Goal: Information Seeking & Learning: Learn about a topic

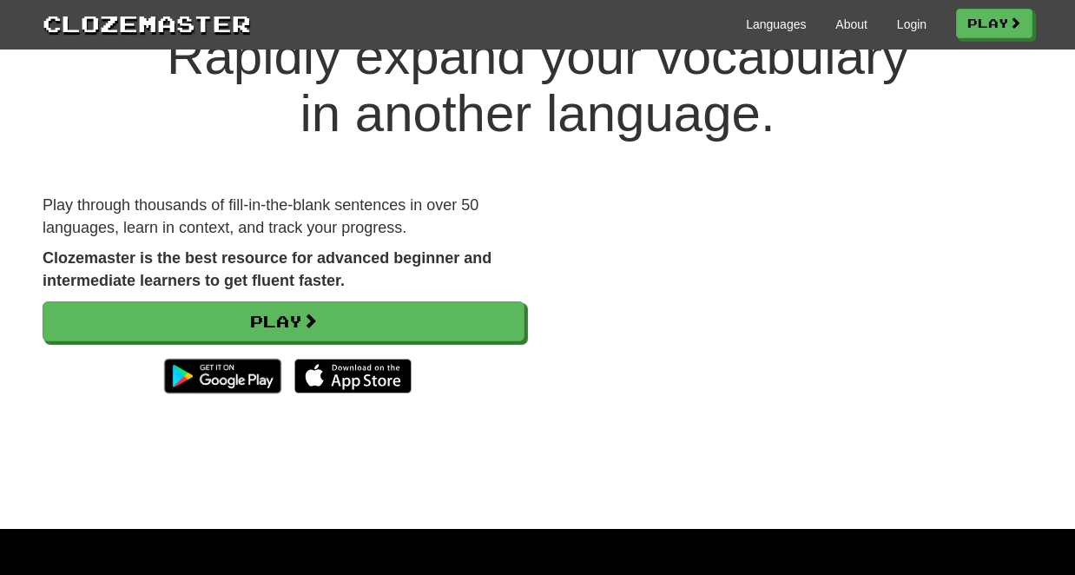
scroll to position [78, 0]
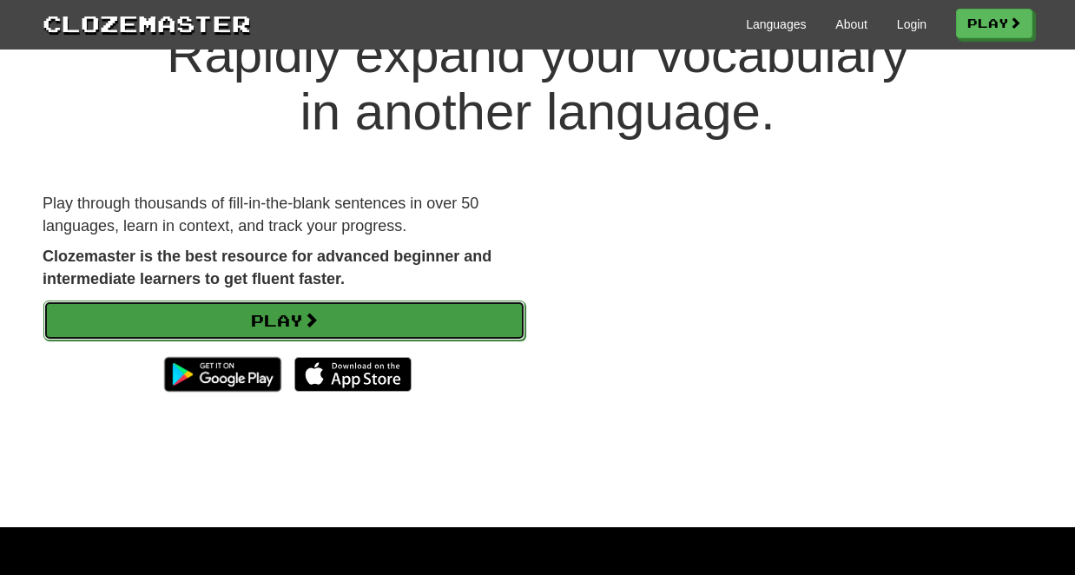
click at [276, 311] on link "Play" at bounding box center [284, 320] width 482 height 40
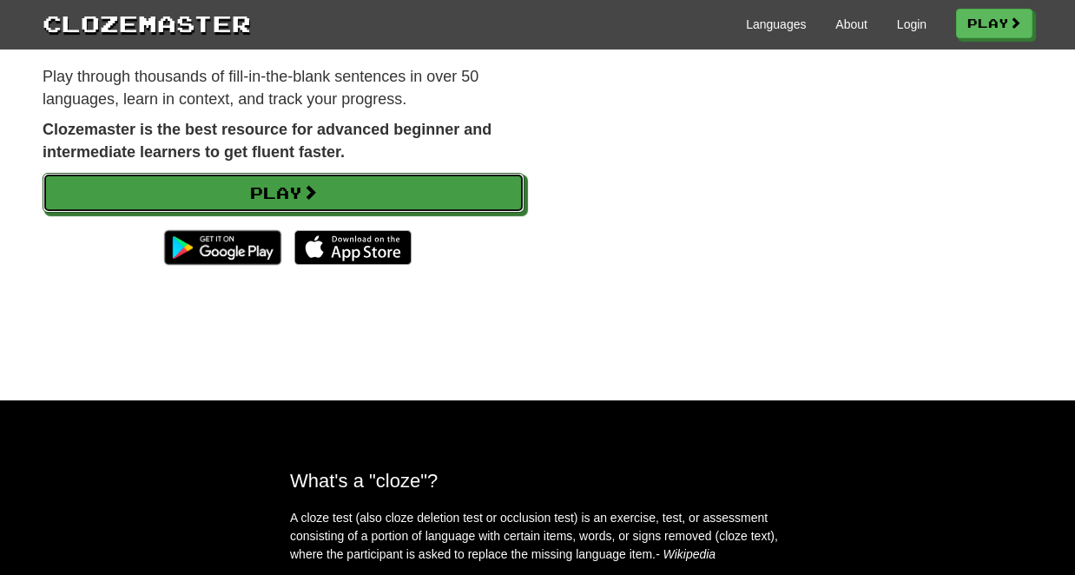
scroll to position [504, 0]
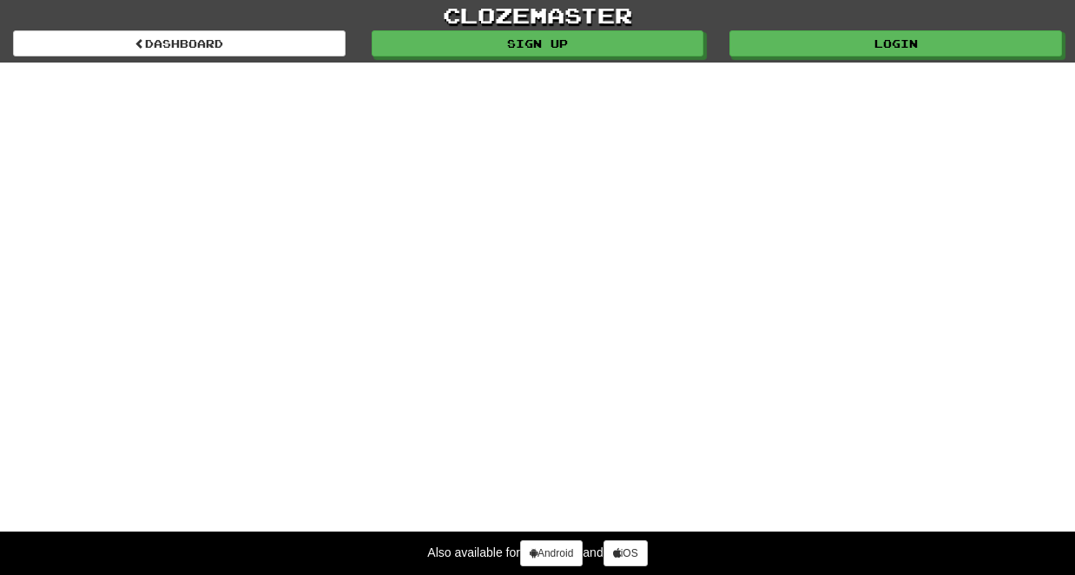
select select "*******"
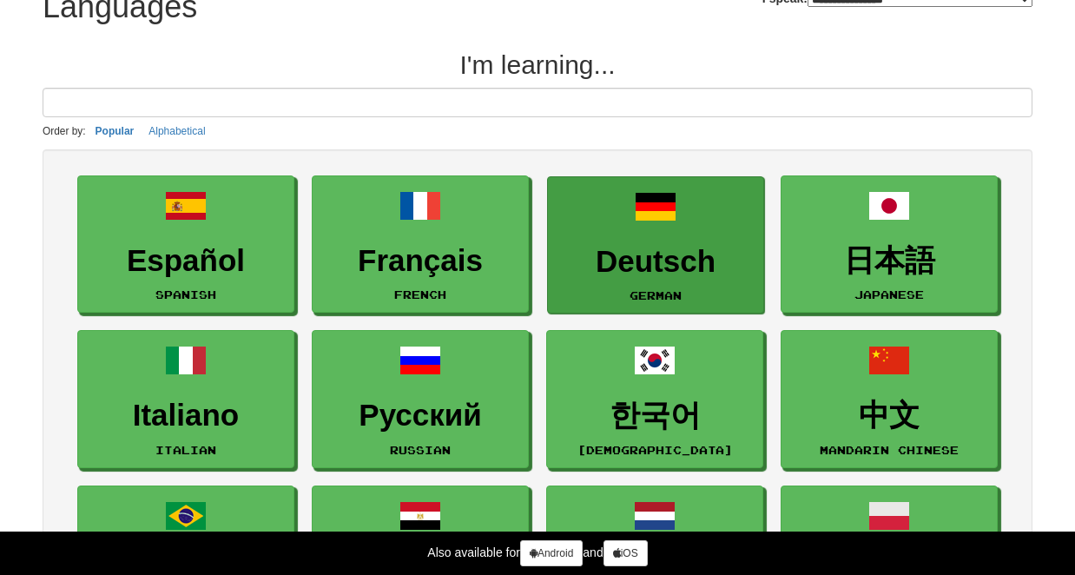
scroll to position [97, 0]
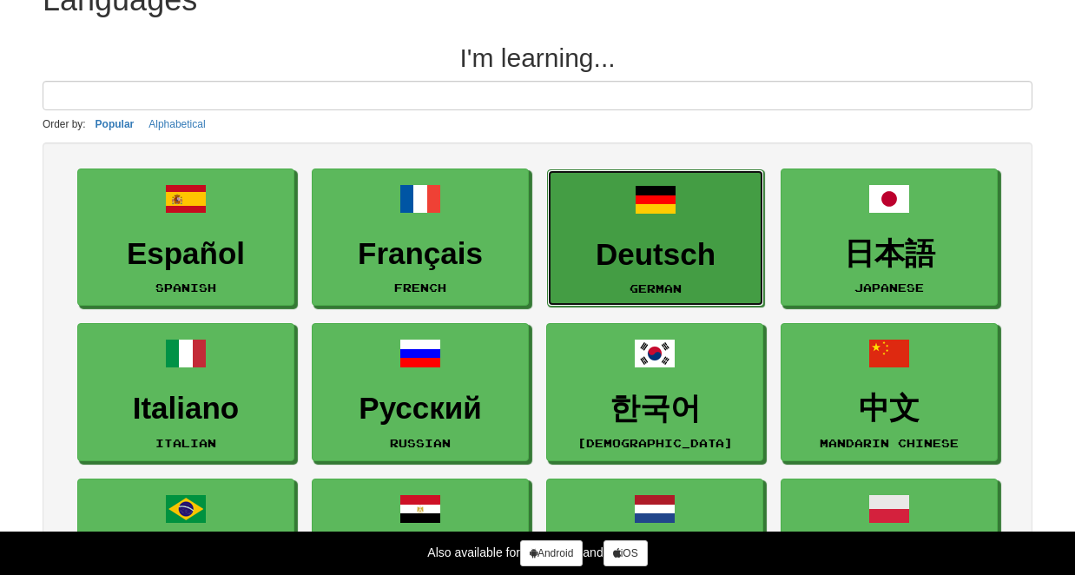
click at [597, 262] on h3 "Deutsch" at bounding box center [655, 255] width 198 height 34
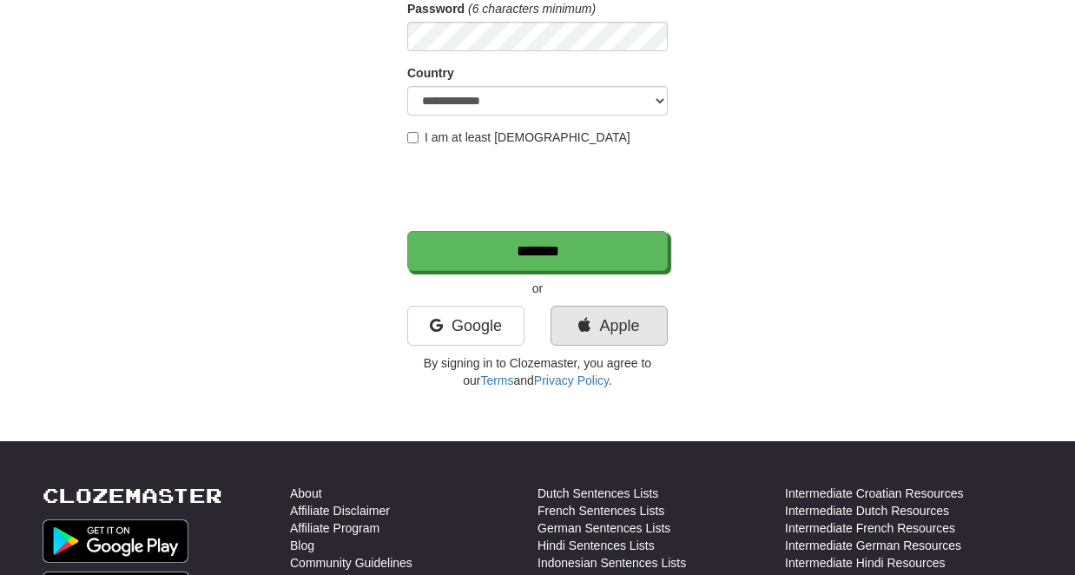
scroll to position [303, 0]
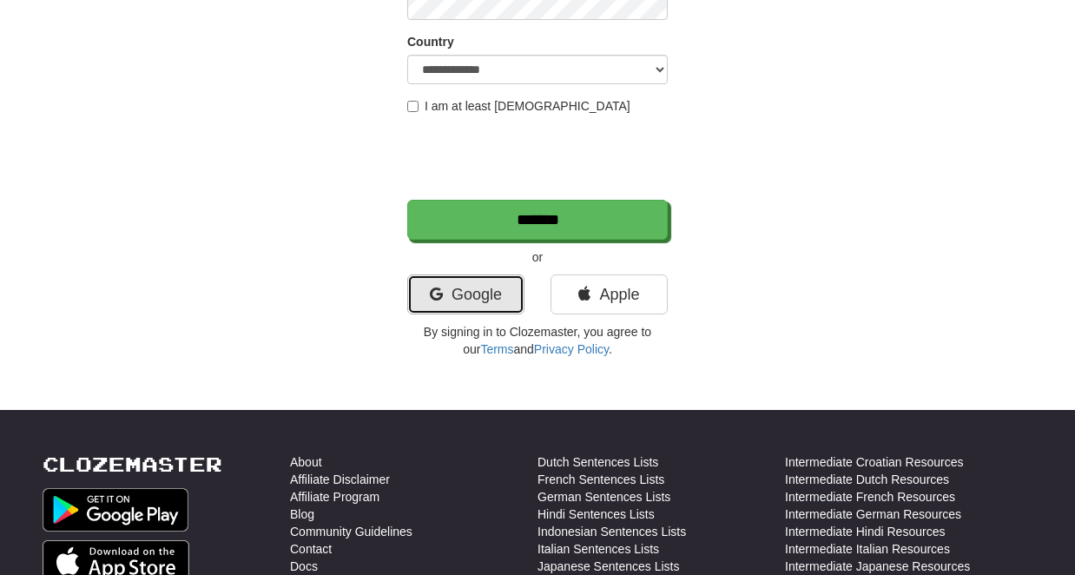
click at [472, 299] on link "Google" at bounding box center [465, 294] width 117 height 40
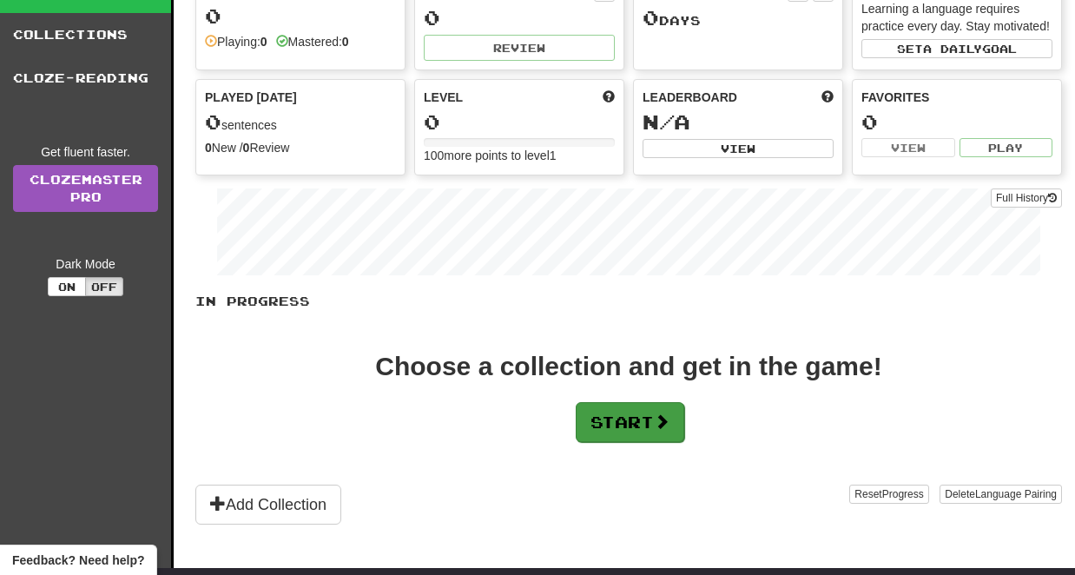
scroll to position [88, 0]
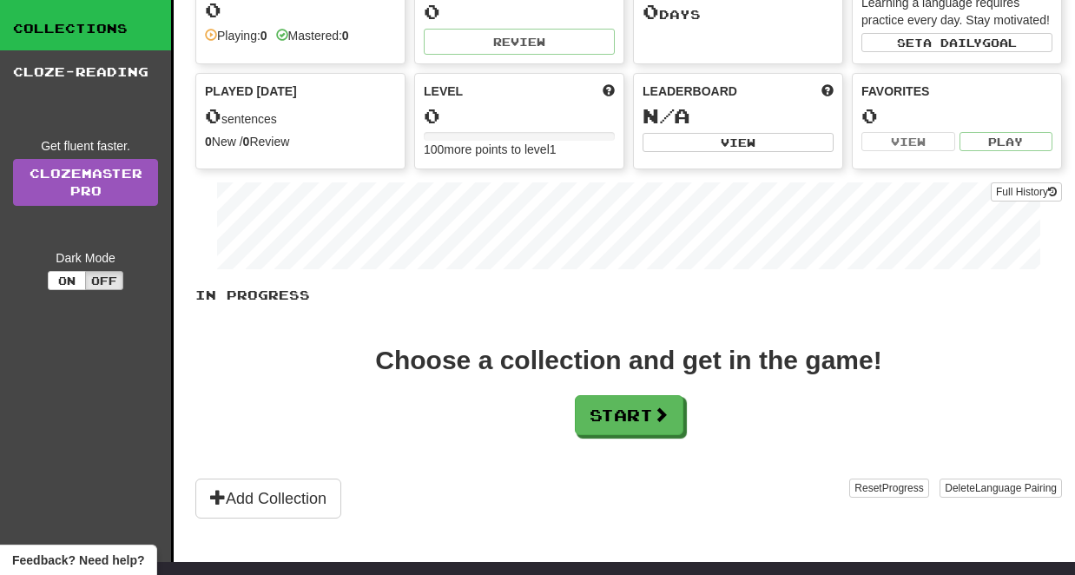
click at [76, 40] on link "Collections" at bounding box center [85, 28] width 171 height 43
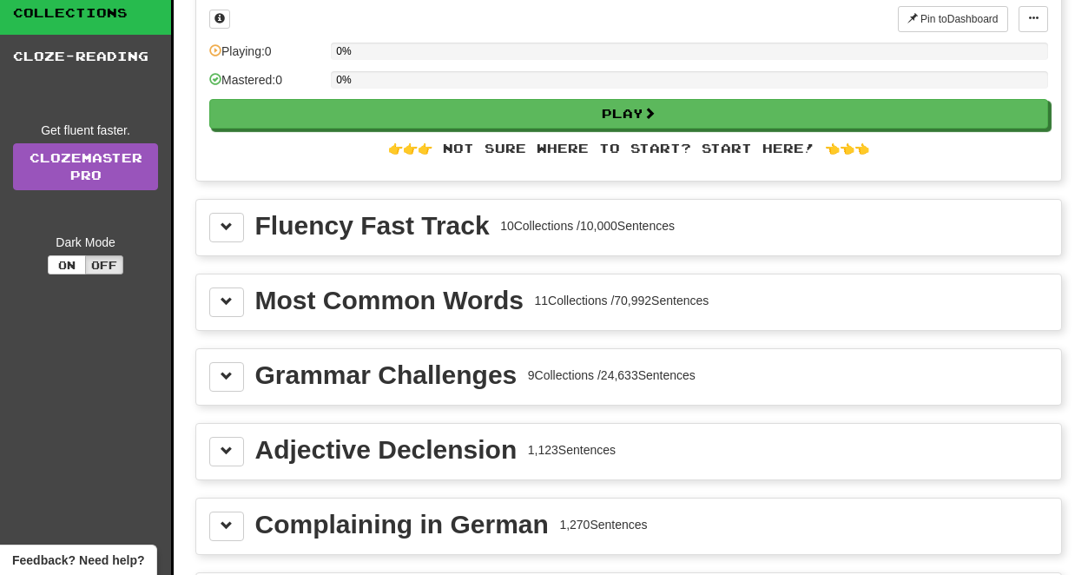
scroll to position [113, 0]
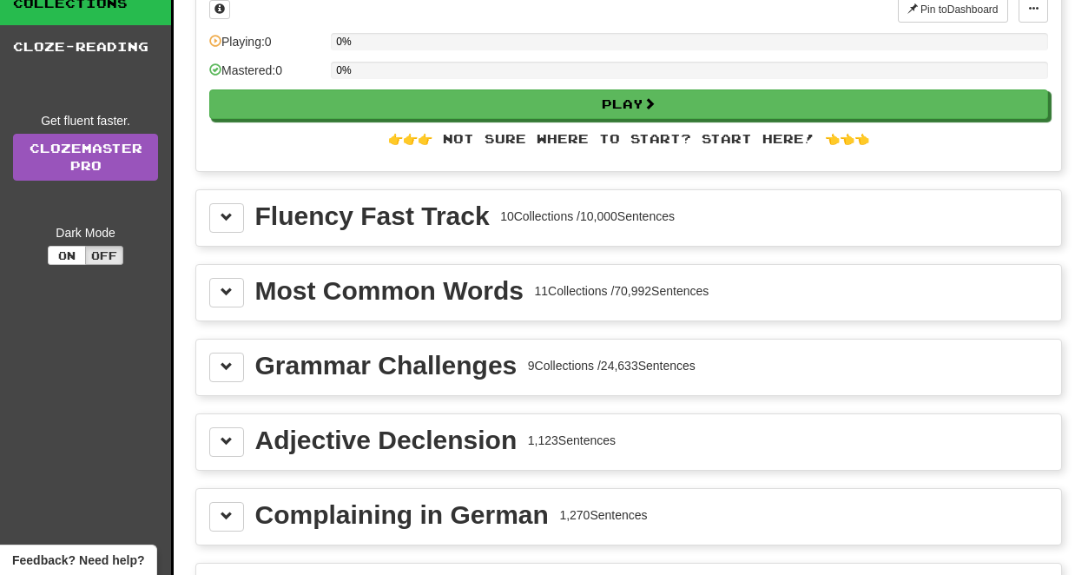
click at [418, 286] on div "Most Common Words" at bounding box center [389, 291] width 268 height 26
click at [226, 291] on span at bounding box center [226, 292] width 12 height 12
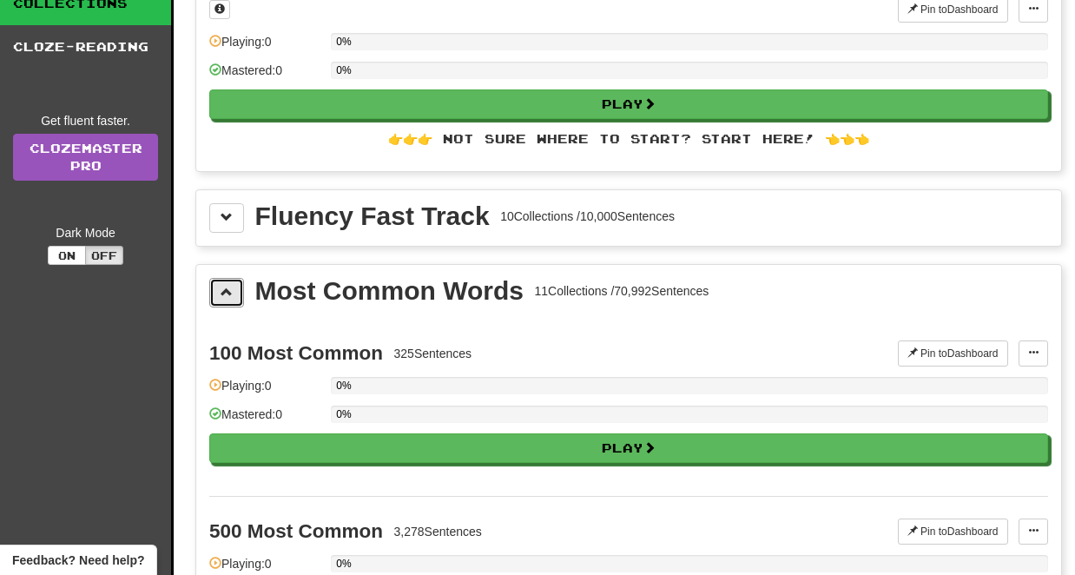
scroll to position [162, 0]
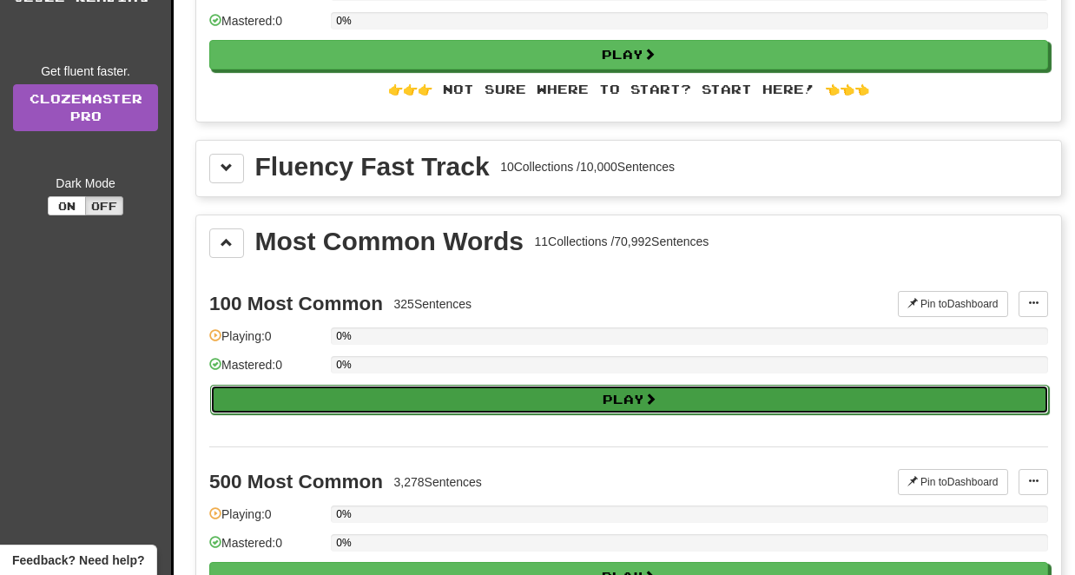
click at [474, 401] on button "Play" at bounding box center [629, 400] width 839 height 30
select select "**"
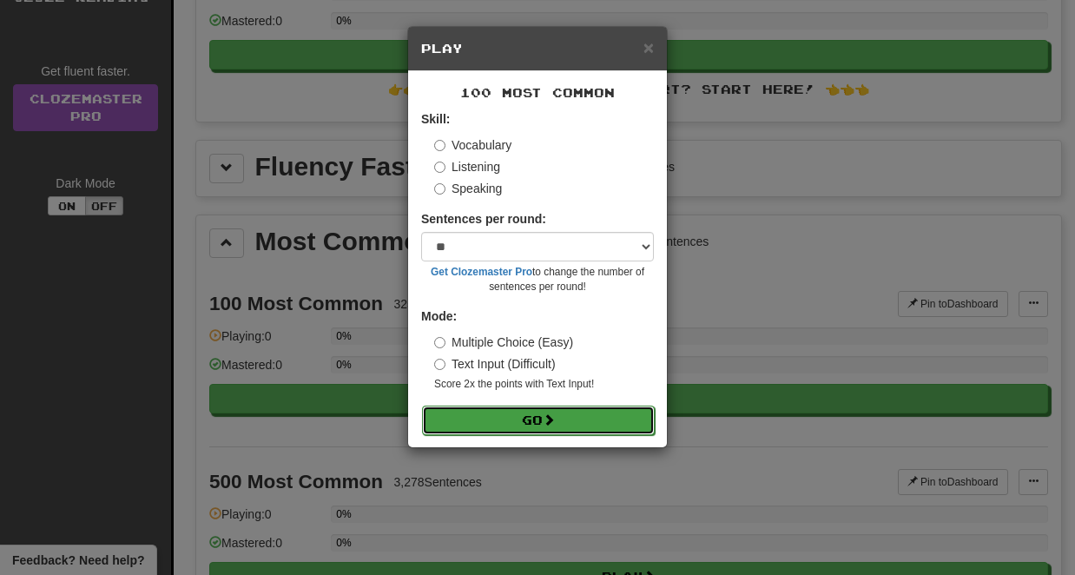
click at [552, 424] on span at bounding box center [549, 419] width 12 height 12
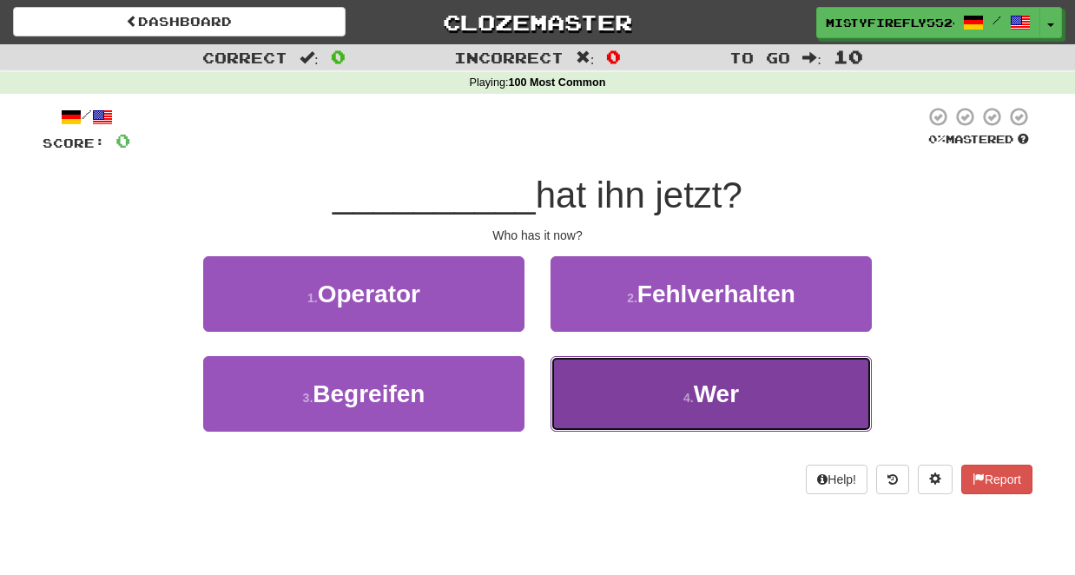
click at [699, 394] on span "Wer" at bounding box center [716, 393] width 45 height 27
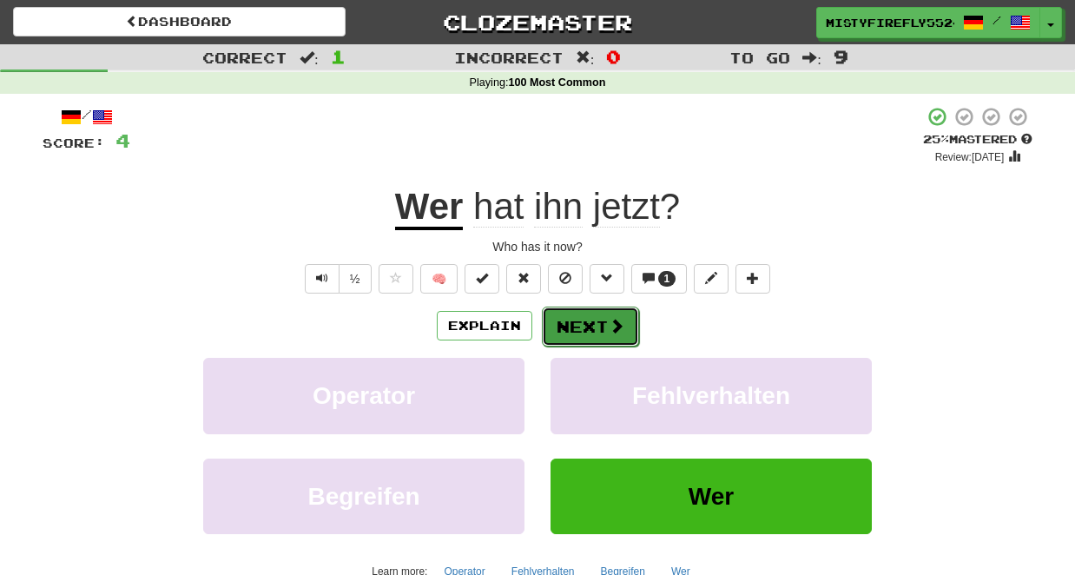
click at [610, 341] on button "Next" at bounding box center [590, 326] width 97 height 40
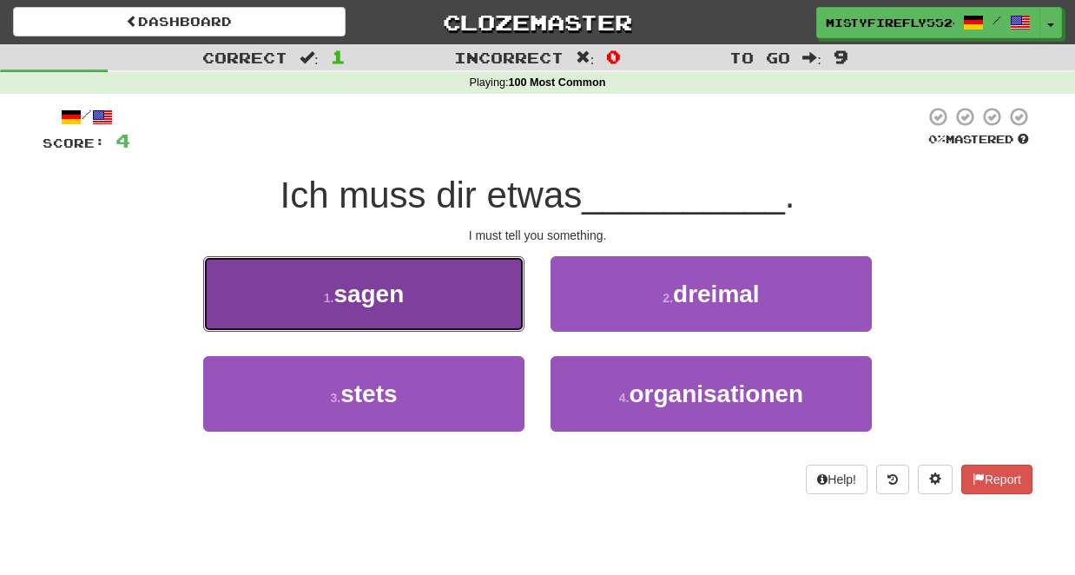
click at [414, 279] on button "1 . sagen" at bounding box center [363, 294] width 321 height 76
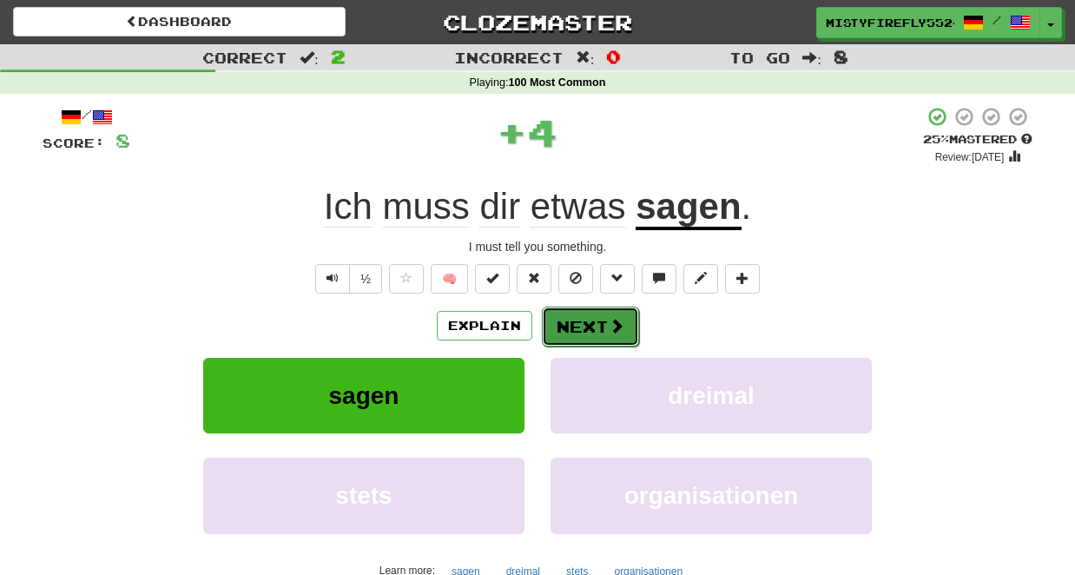
click at [585, 322] on button "Next" at bounding box center [590, 326] width 97 height 40
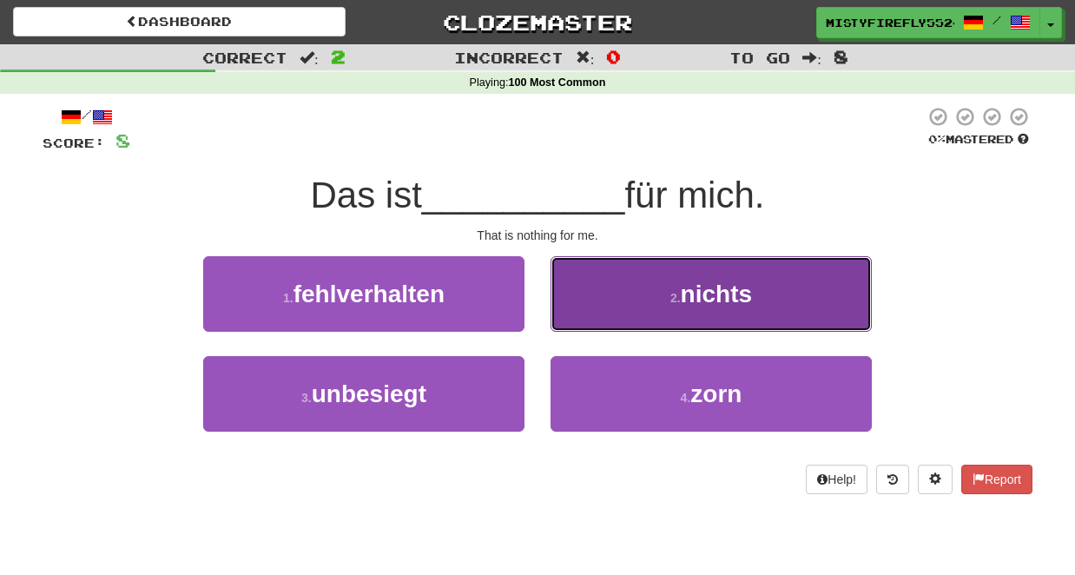
click at [734, 289] on span "nichts" at bounding box center [716, 293] width 71 height 27
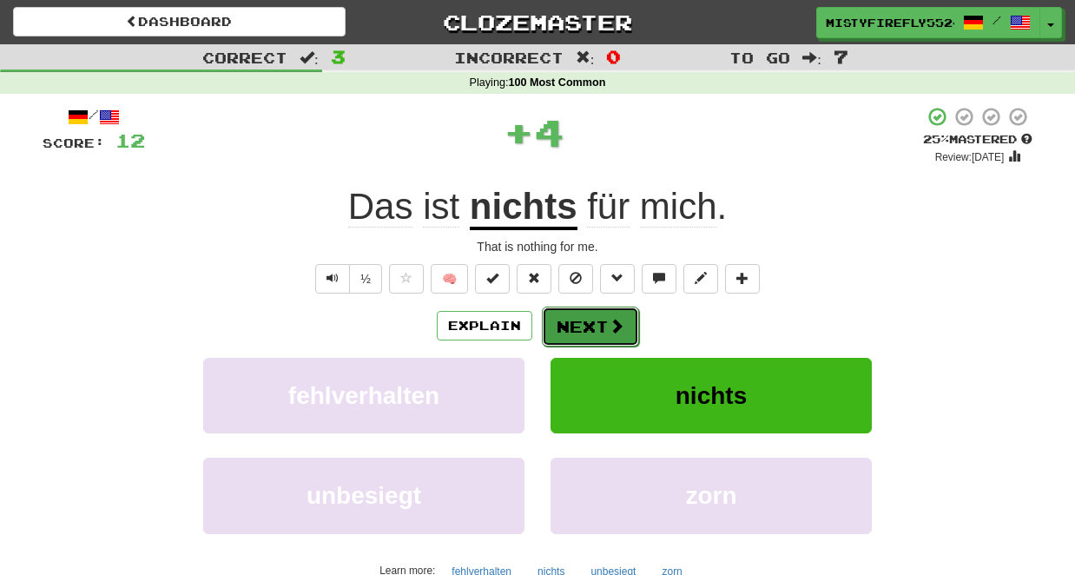
click at [599, 322] on button "Next" at bounding box center [590, 326] width 97 height 40
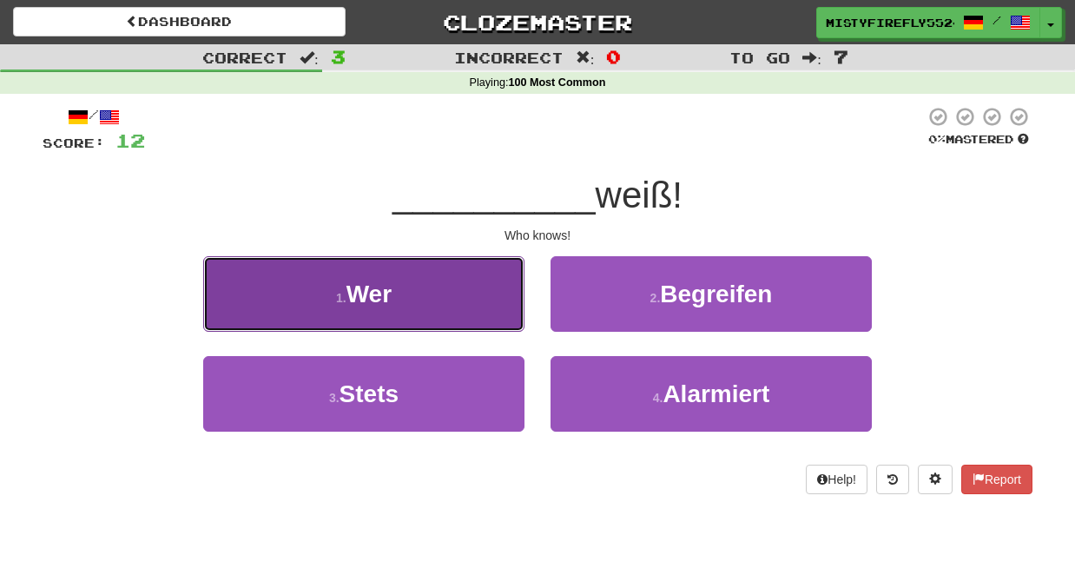
click at [405, 286] on button "1 . Wer" at bounding box center [363, 294] width 321 height 76
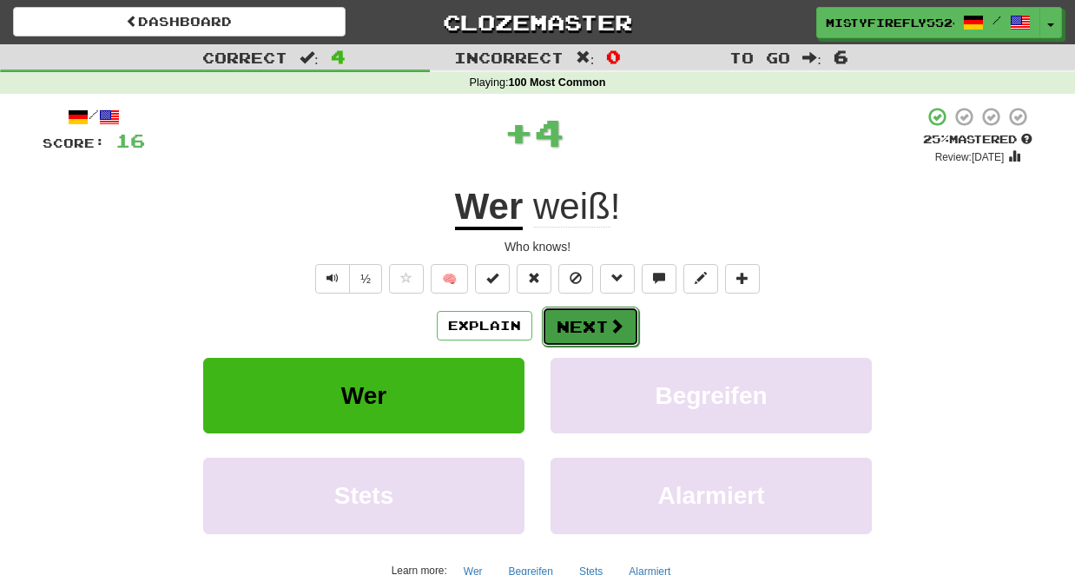
click at [599, 333] on button "Next" at bounding box center [590, 326] width 97 height 40
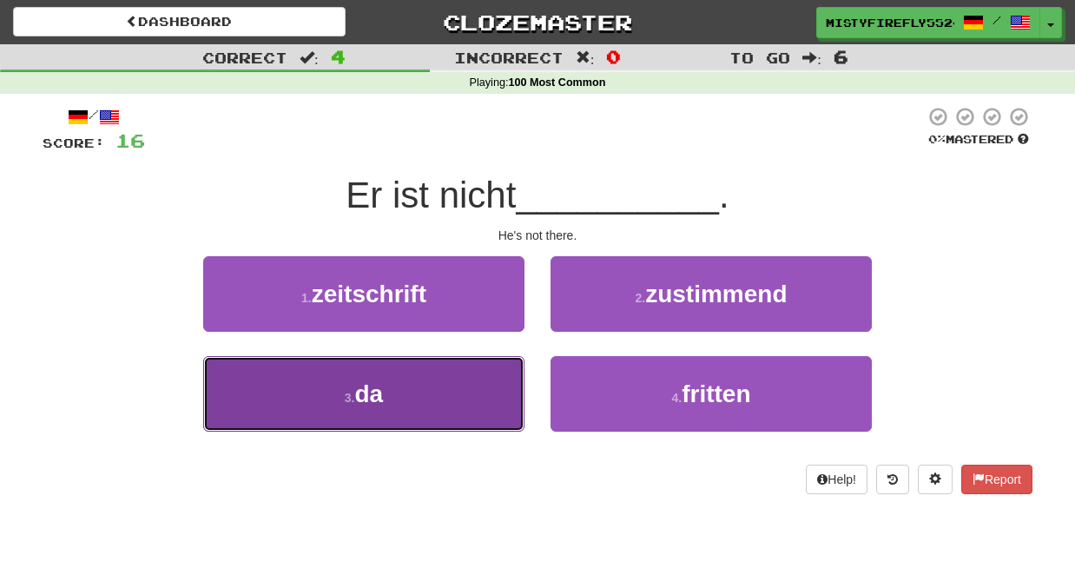
click at [384, 360] on button "3 . da" at bounding box center [363, 394] width 321 height 76
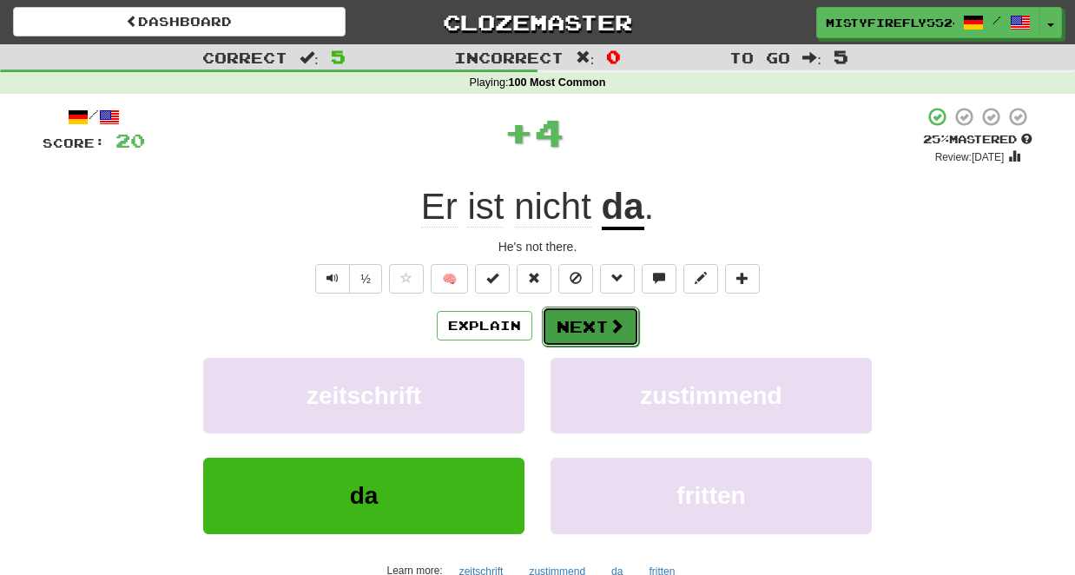
click at [589, 327] on button "Next" at bounding box center [590, 326] width 97 height 40
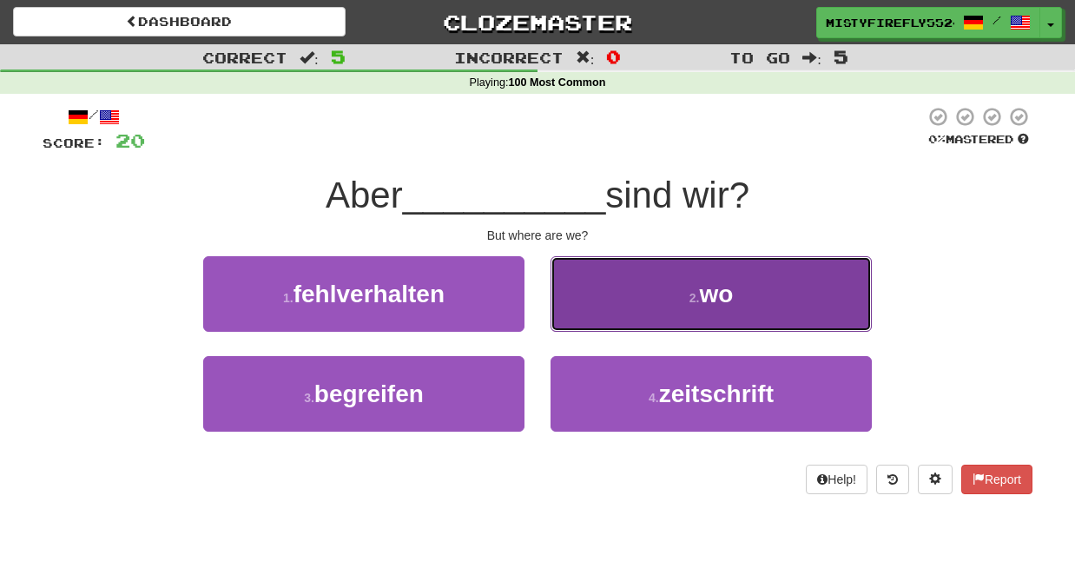
click at [700, 285] on span "wo" at bounding box center [716, 293] width 34 height 27
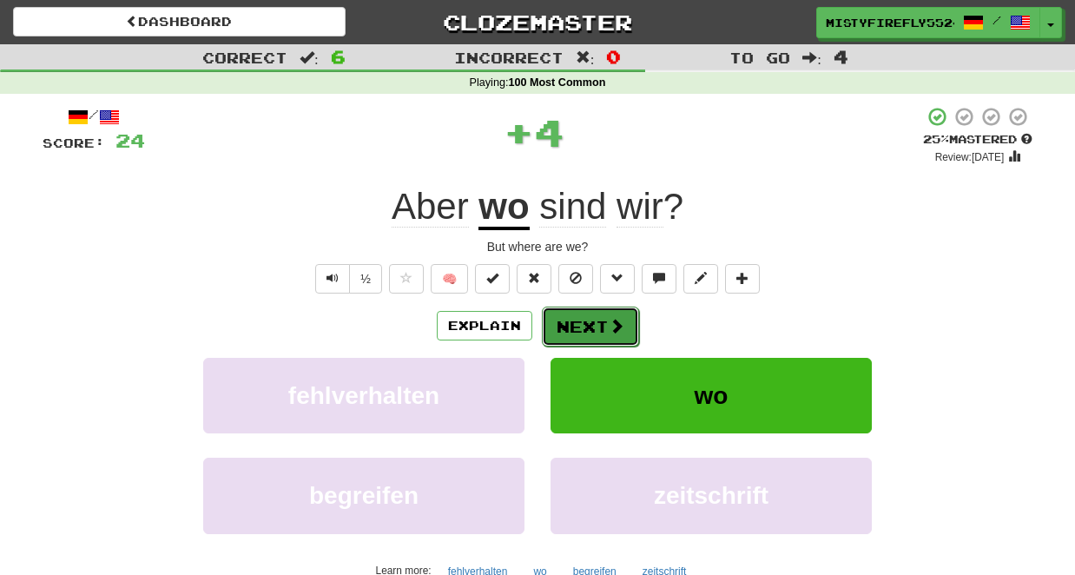
click at [603, 319] on button "Next" at bounding box center [590, 326] width 97 height 40
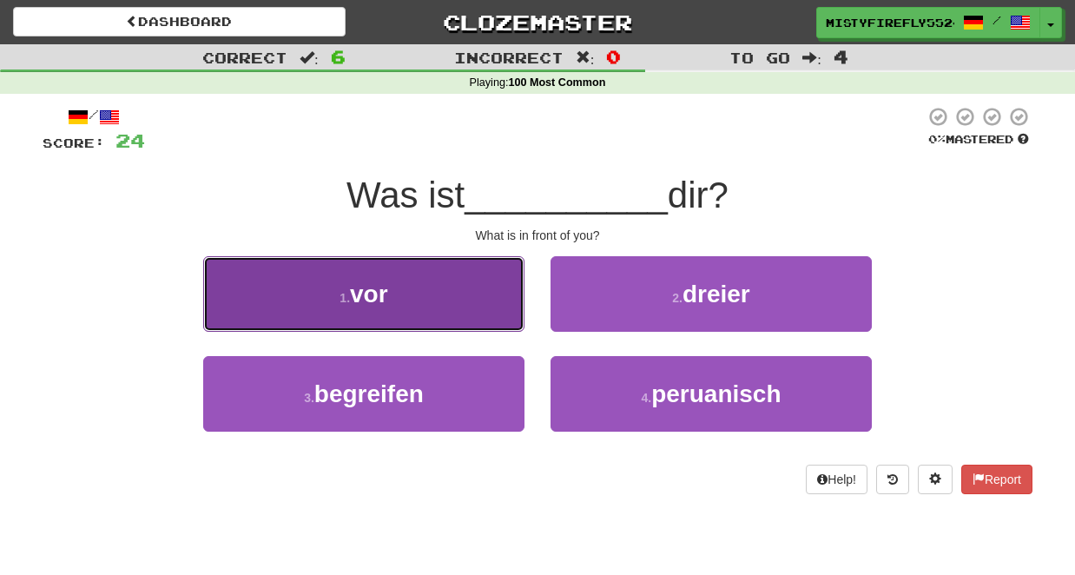
click at [394, 278] on button "1 . vor" at bounding box center [363, 294] width 321 height 76
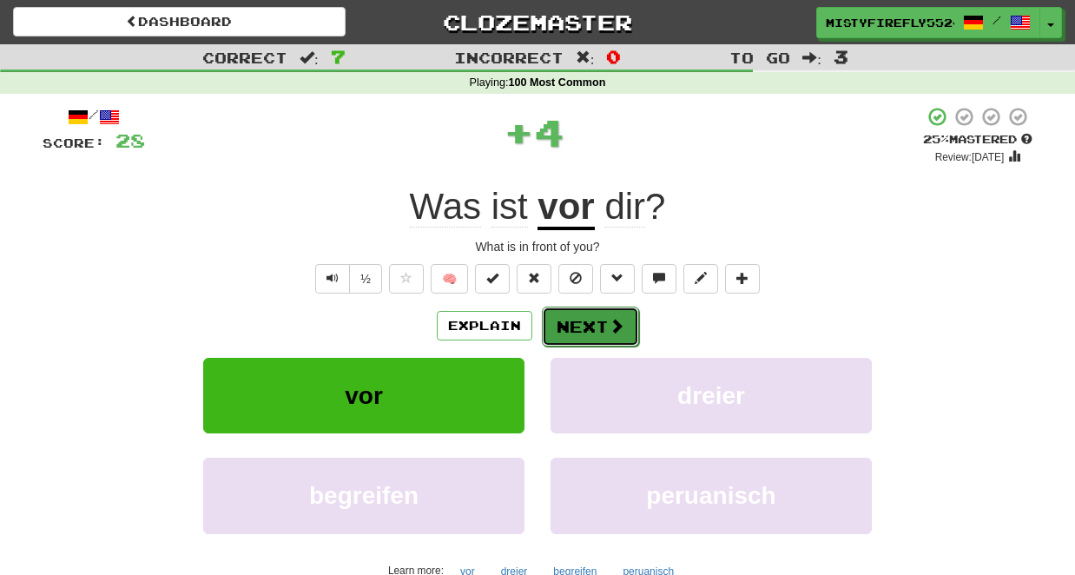
click at [584, 323] on button "Next" at bounding box center [590, 326] width 97 height 40
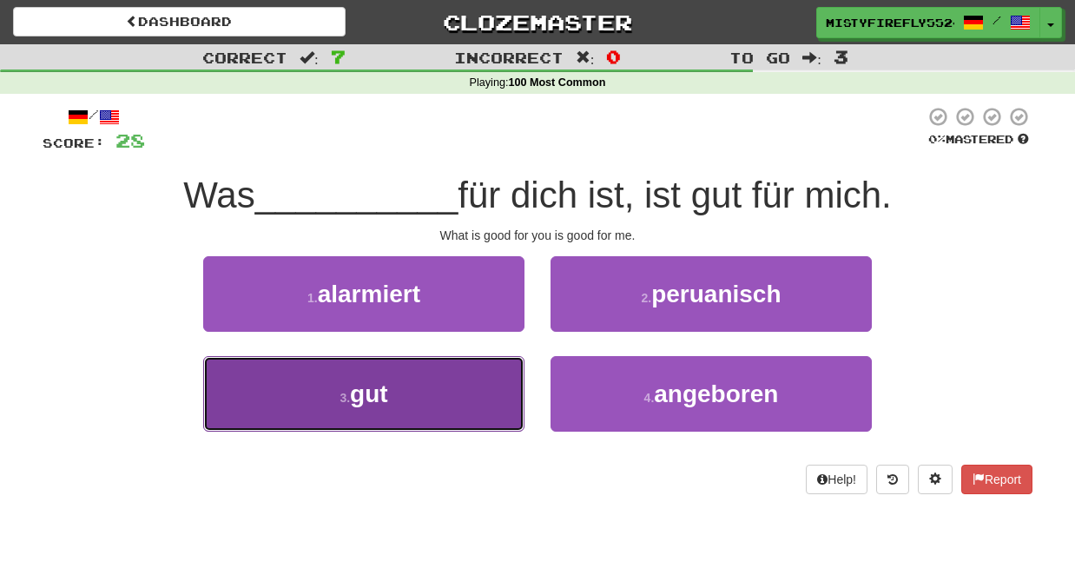
click at [431, 378] on button "3 . gut" at bounding box center [363, 394] width 321 height 76
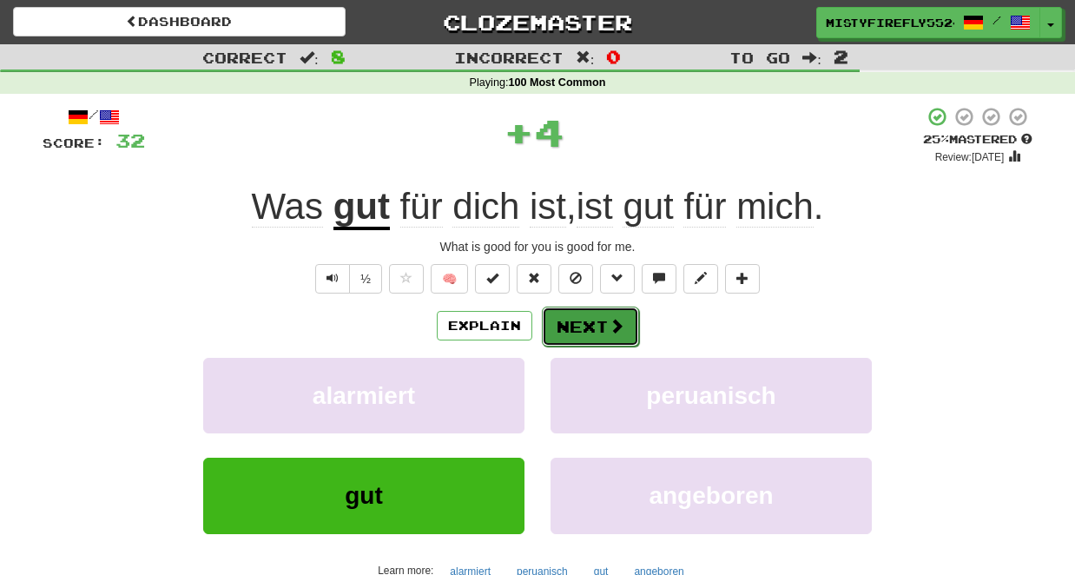
click at [564, 329] on button "Next" at bounding box center [590, 326] width 97 height 40
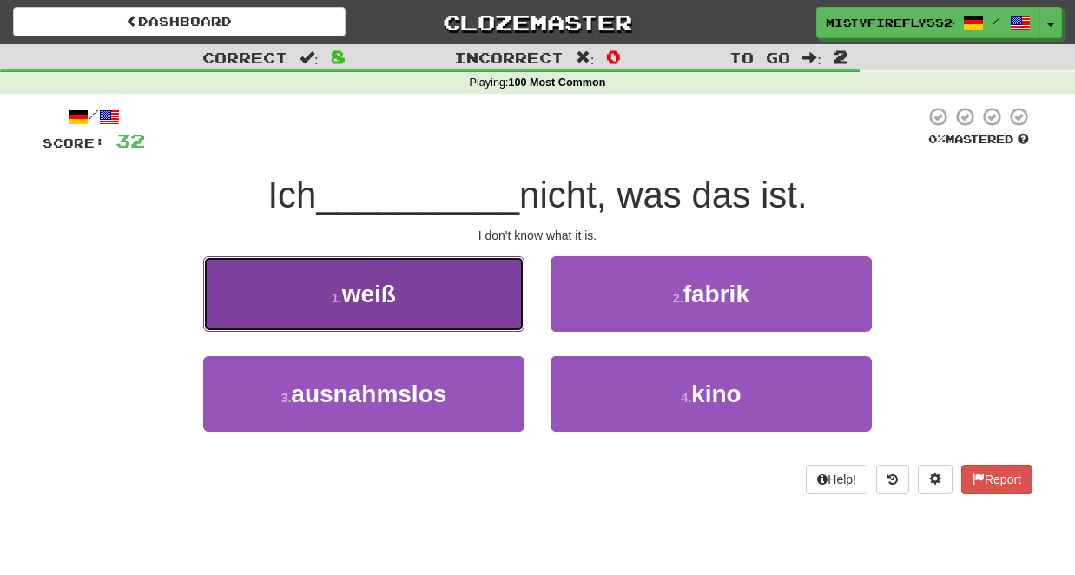
click at [407, 301] on button "1 . weiß" at bounding box center [363, 294] width 321 height 76
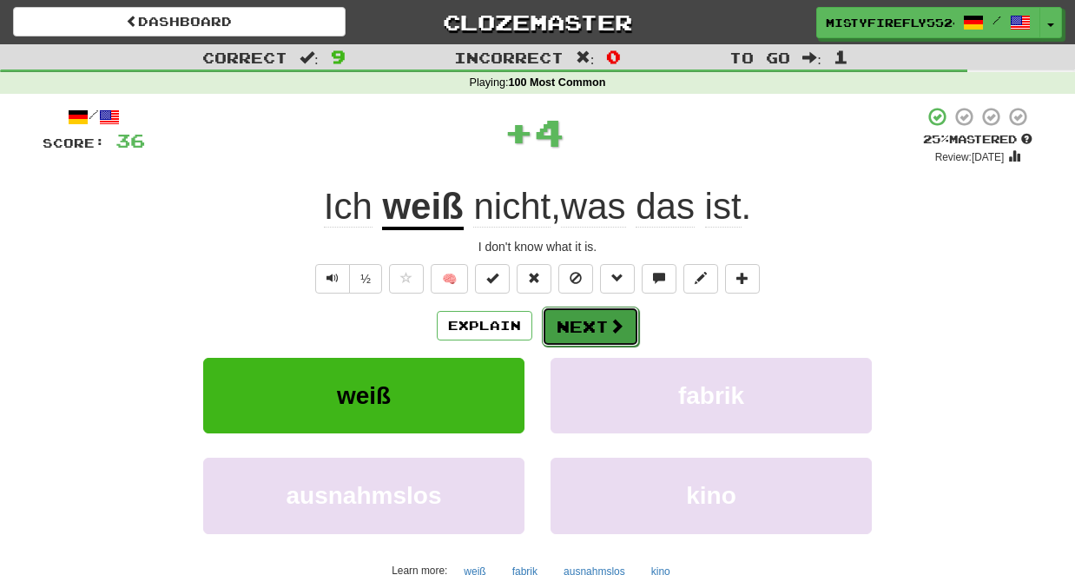
click at [602, 332] on button "Next" at bounding box center [590, 326] width 97 height 40
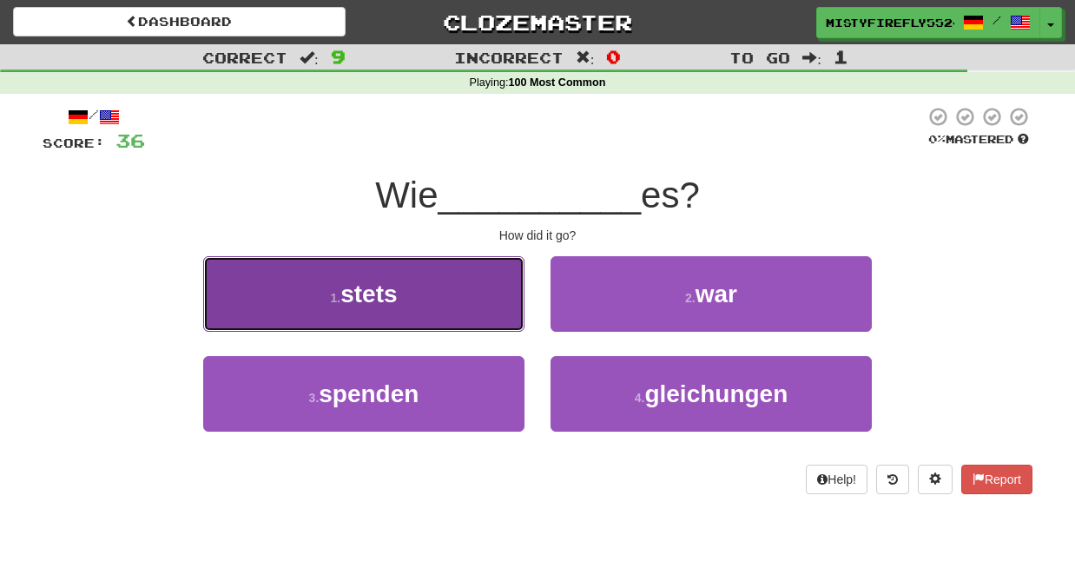
click at [443, 283] on button "1 . stets" at bounding box center [363, 294] width 321 height 76
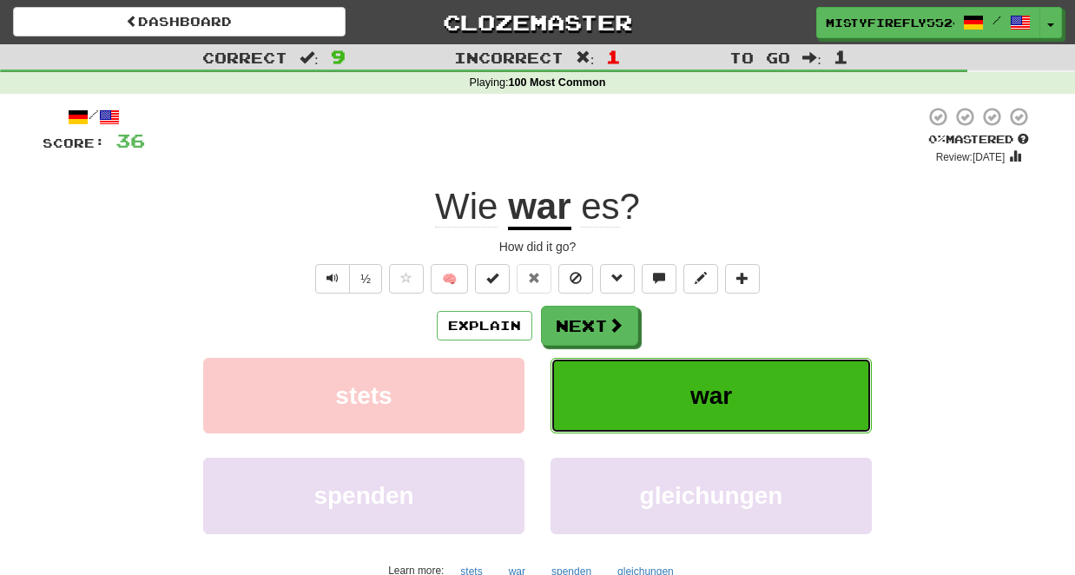
click at [646, 398] on button "war" at bounding box center [710, 396] width 321 height 76
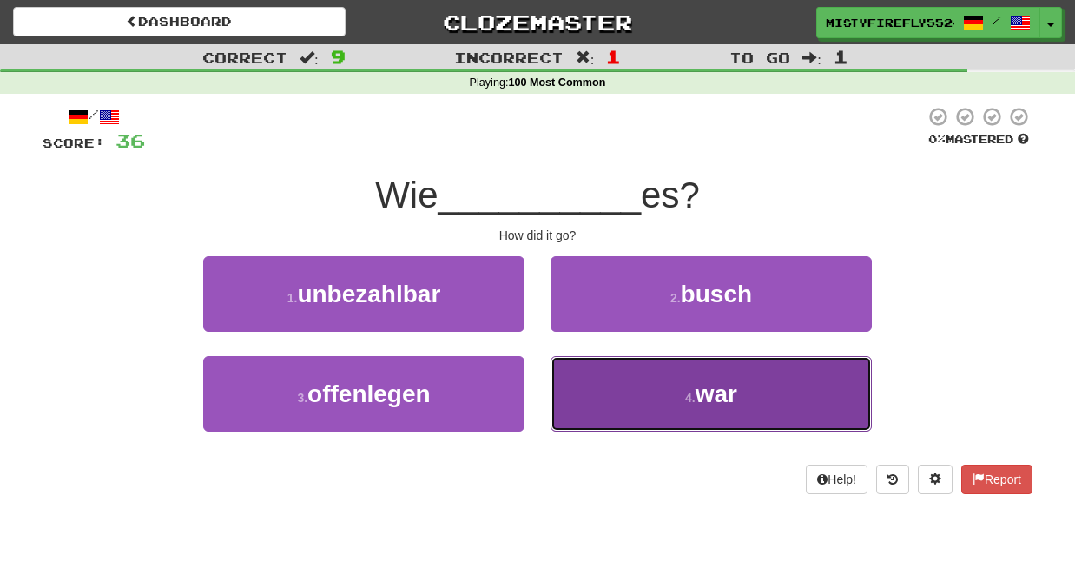
click at [659, 399] on button "4 . war" at bounding box center [710, 394] width 321 height 76
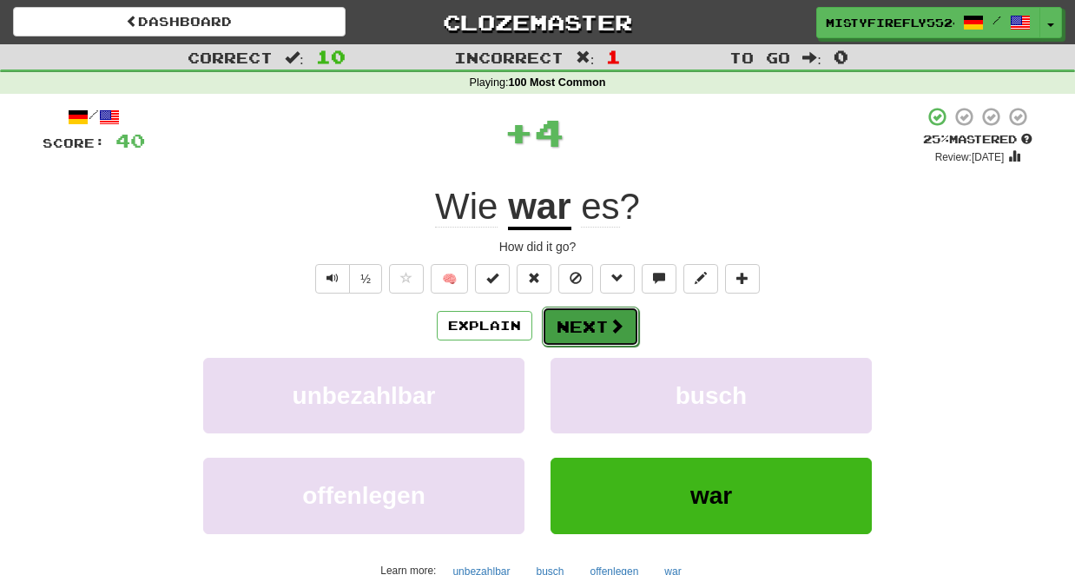
click at [602, 331] on button "Next" at bounding box center [590, 326] width 97 height 40
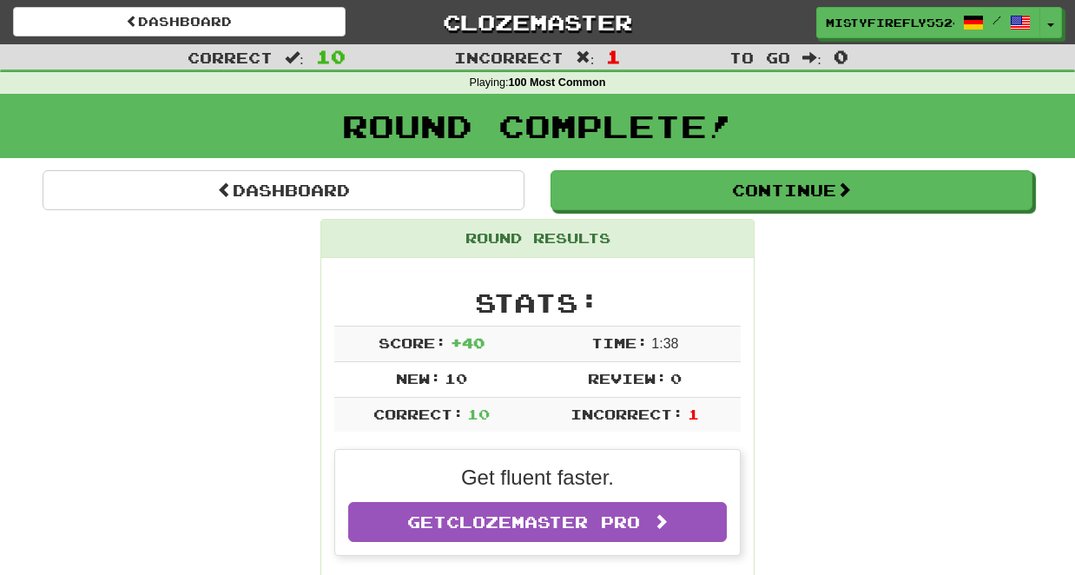
scroll to position [13, 0]
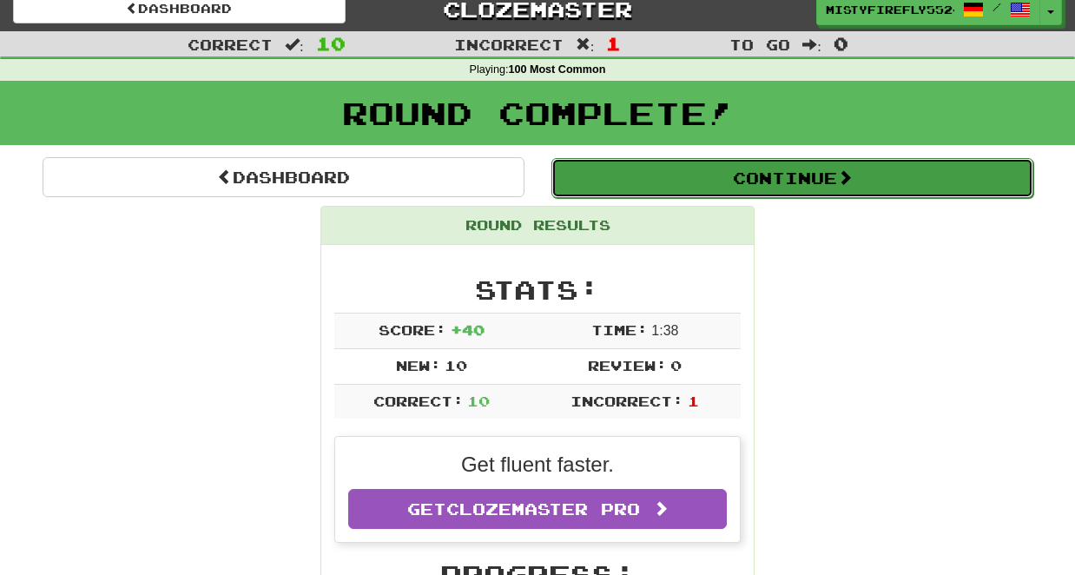
click at [677, 168] on button "Continue" at bounding box center [792, 178] width 482 height 40
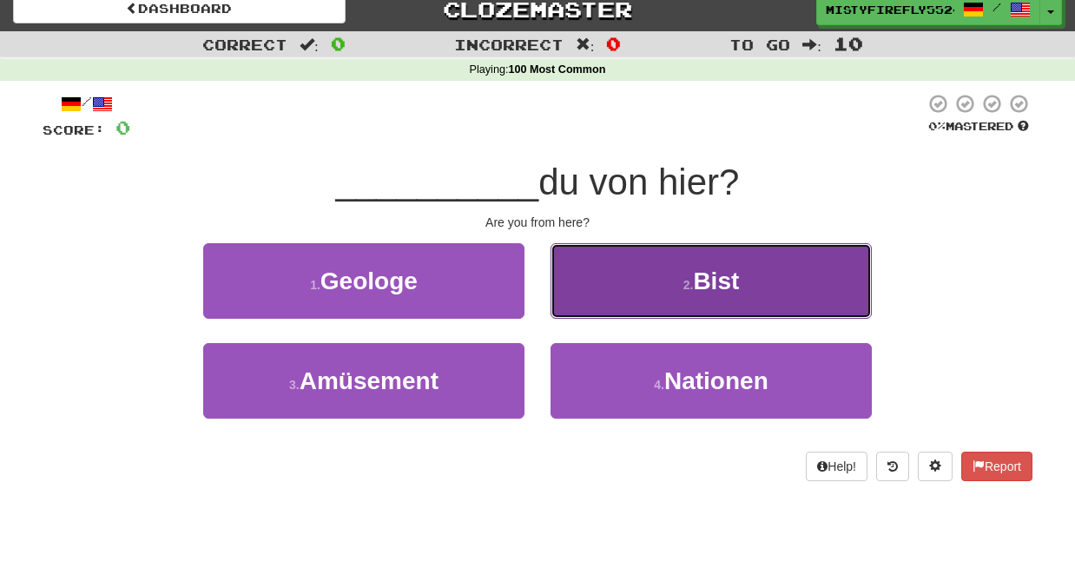
click at [649, 275] on button "2 . Bist" at bounding box center [710, 281] width 321 height 76
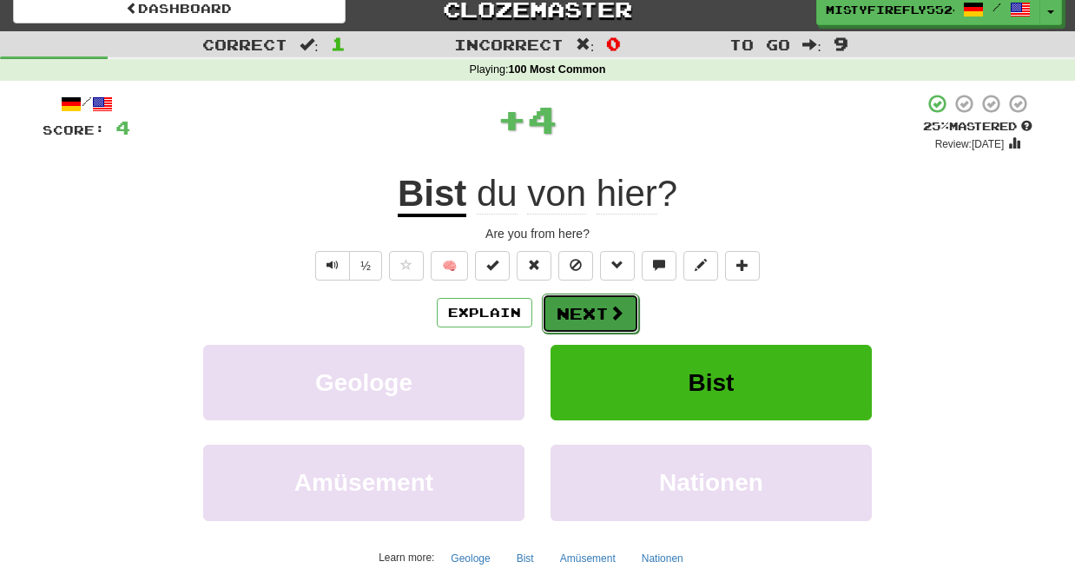
click at [609, 305] on span at bounding box center [617, 313] width 16 height 16
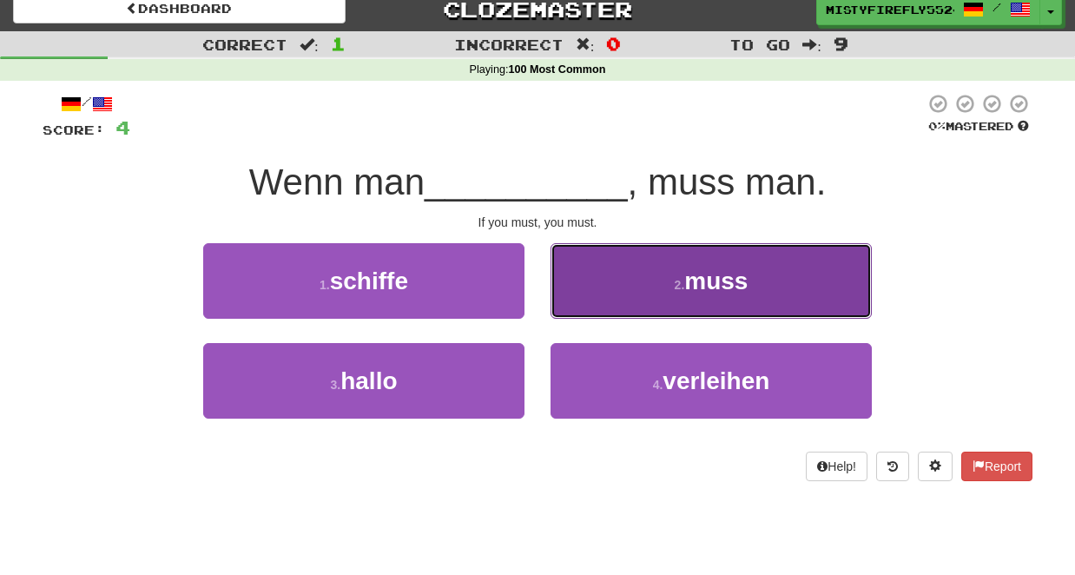
click at [711, 294] on button "2 . muss" at bounding box center [710, 281] width 321 height 76
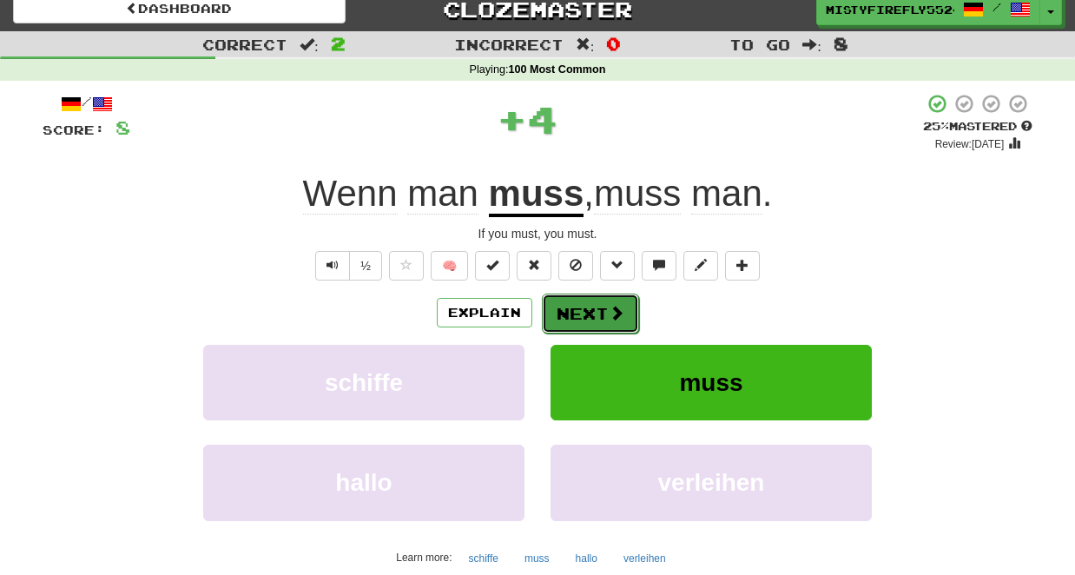
click at [588, 309] on button "Next" at bounding box center [590, 313] width 97 height 40
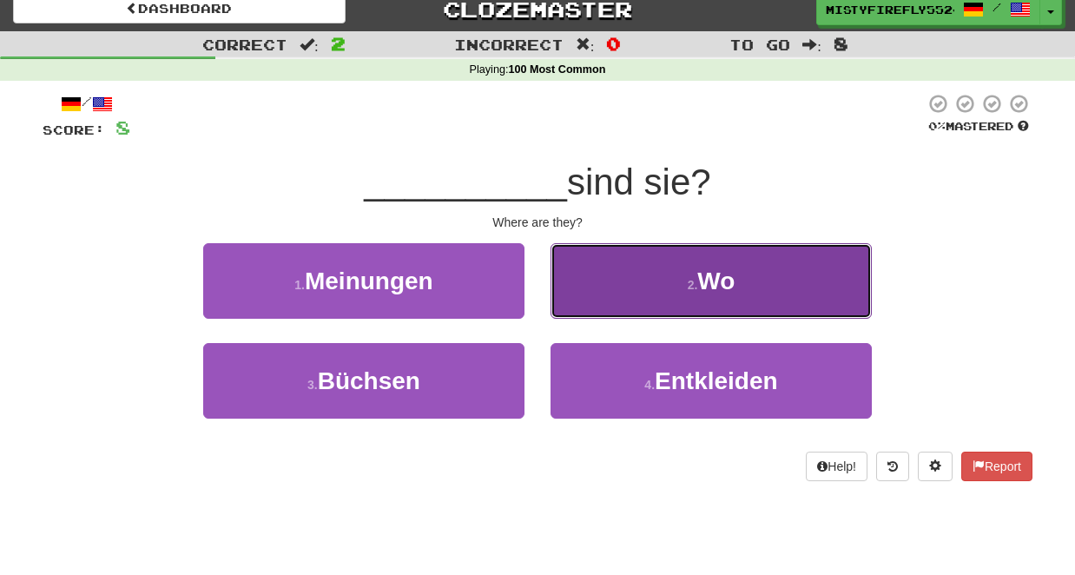
click at [629, 283] on button "2 . Wo" at bounding box center [710, 281] width 321 height 76
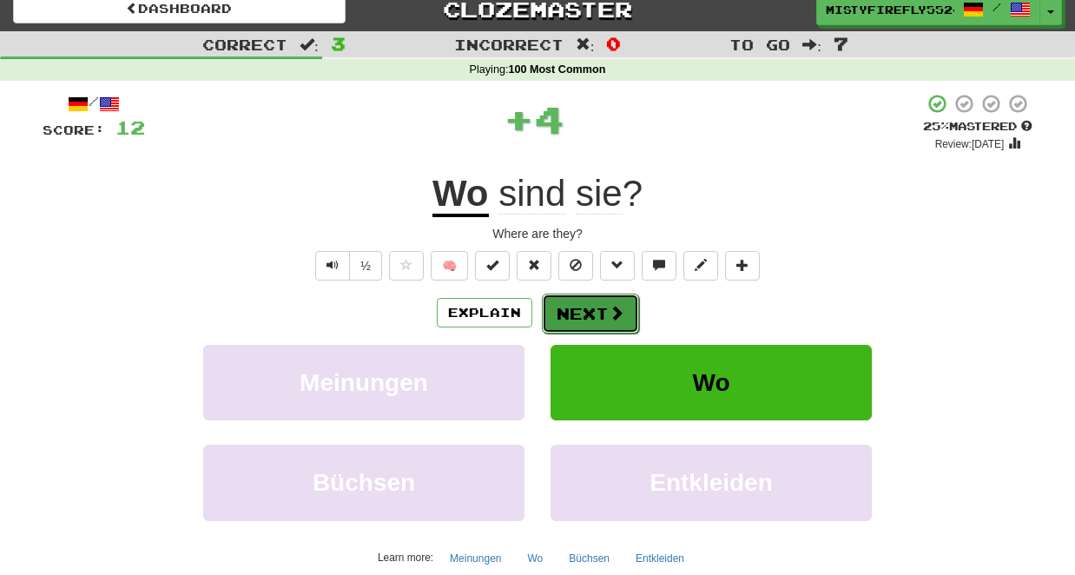
click at [598, 306] on button "Next" at bounding box center [590, 313] width 97 height 40
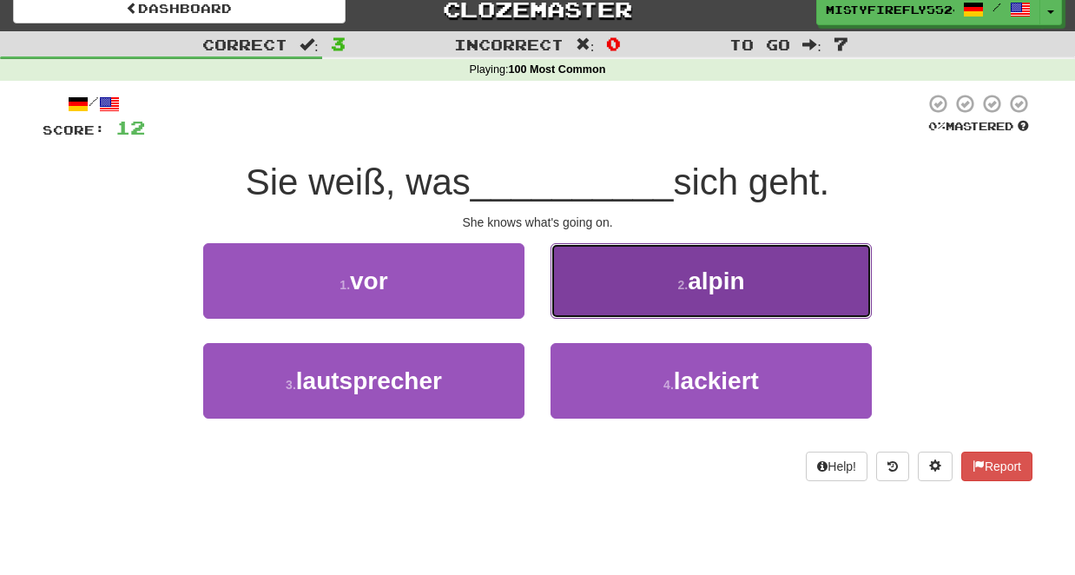
click at [680, 282] on small "2 ." at bounding box center [682, 285] width 10 height 14
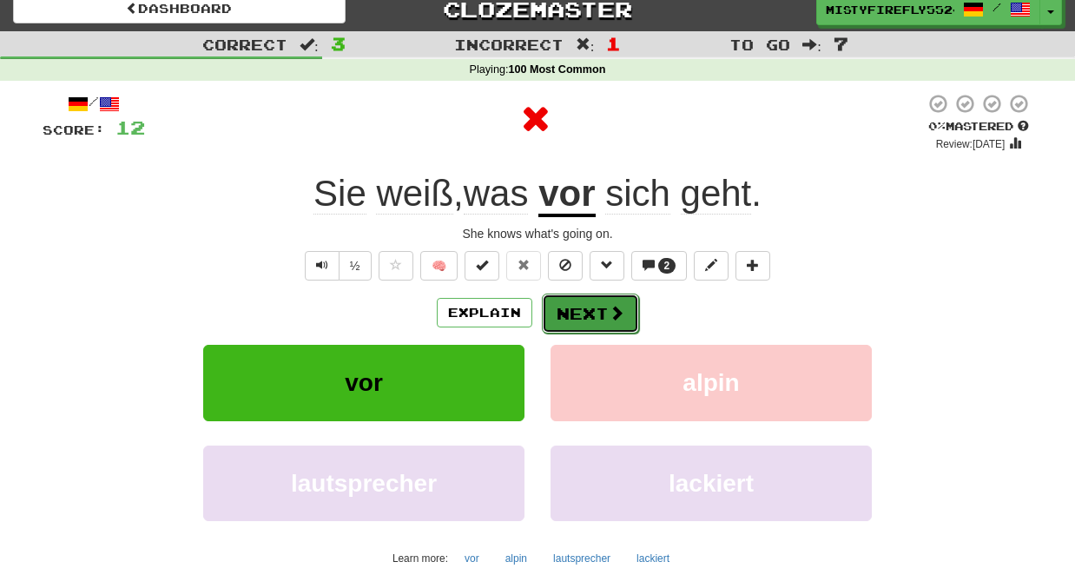
click at [589, 303] on button "Next" at bounding box center [590, 313] width 97 height 40
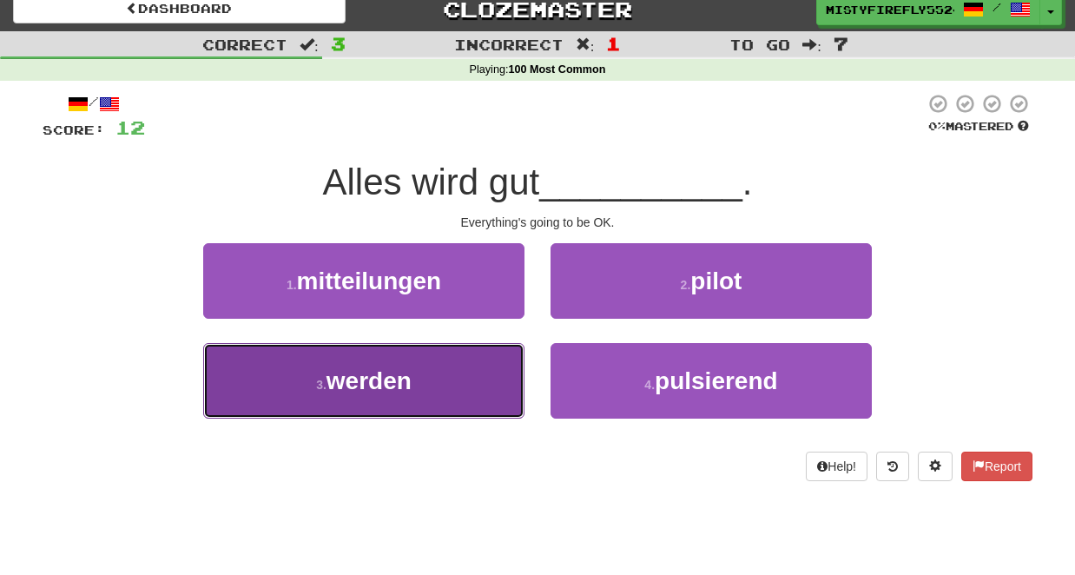
click at [448, 358] on button "3 . werden" at bounding box center [363, 381] width 321 height 76
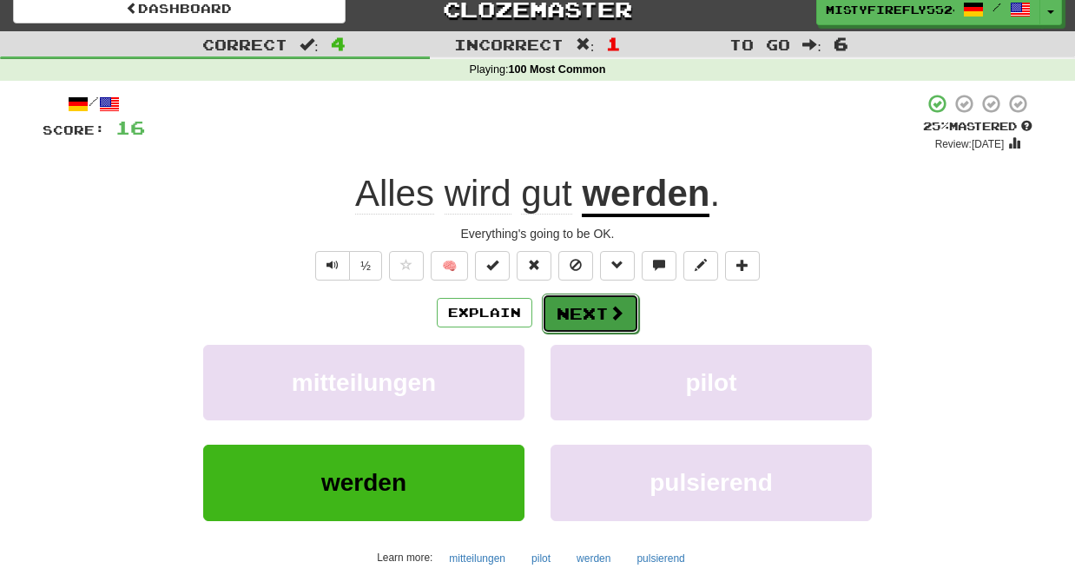
click at [593, 313] on button "Next" at bounding box center [590, 313] width 97 height 40
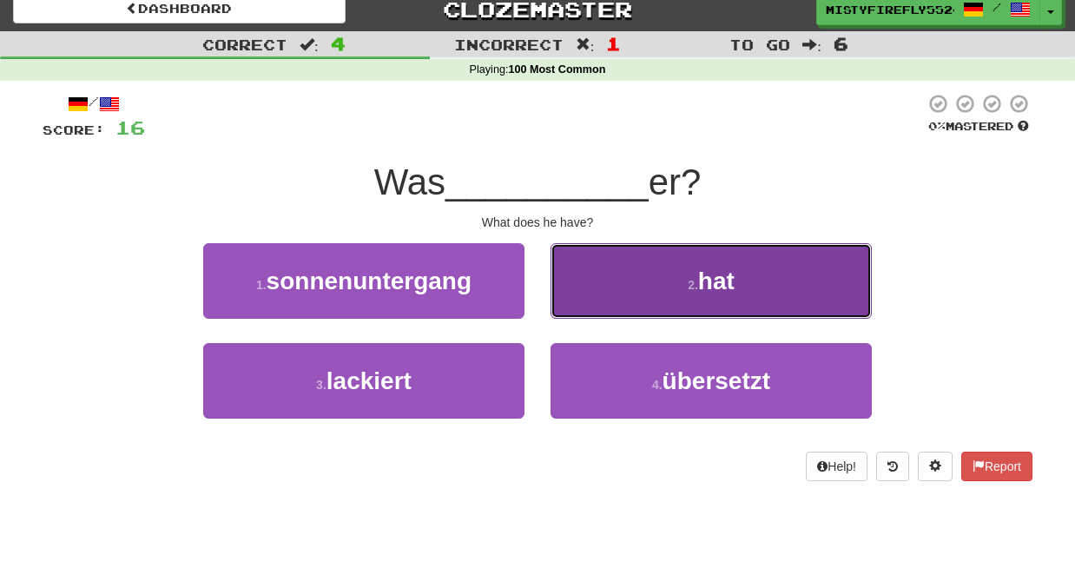
click at [654, 299] on button "2 . hat" at bounding box center [710, 281] width 321 height 76
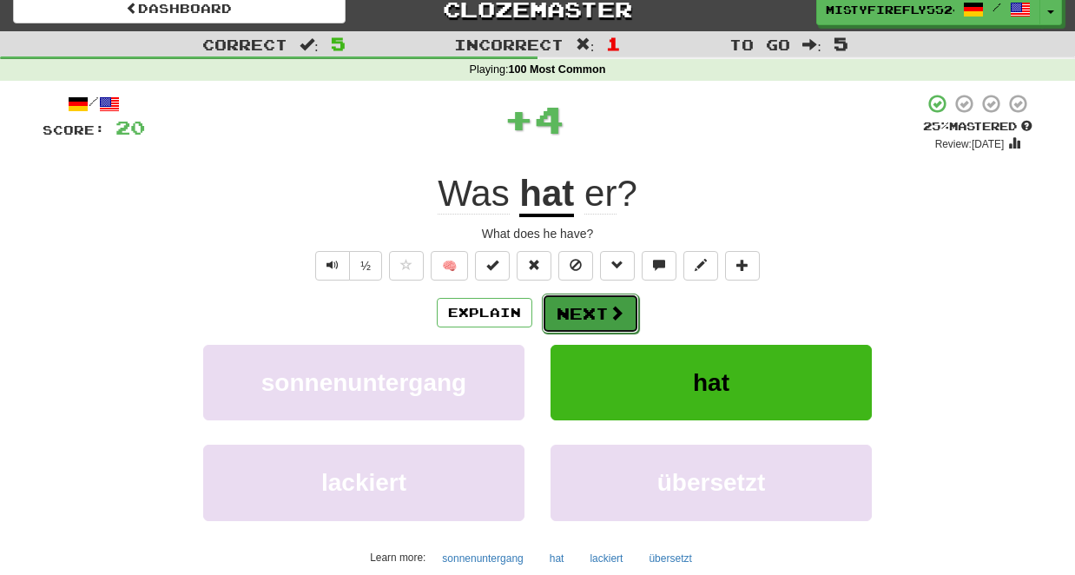
click at [593, 312] on button "Next" at bounding box center [590, 313] width 97 height 40
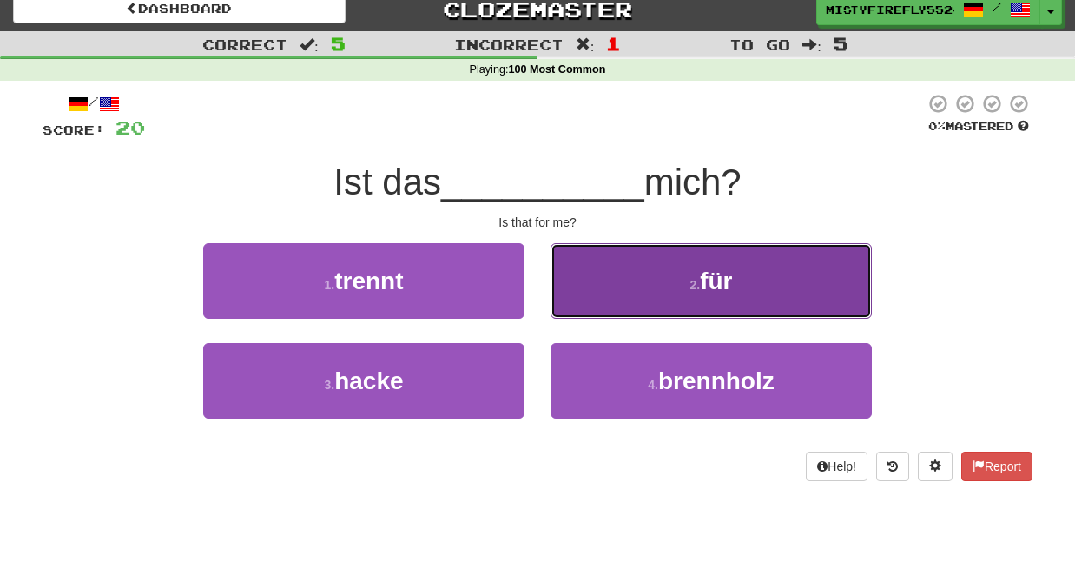
click at [659, 266] on button "2 . für" at bounding box center [710, 281] width 321 height 76
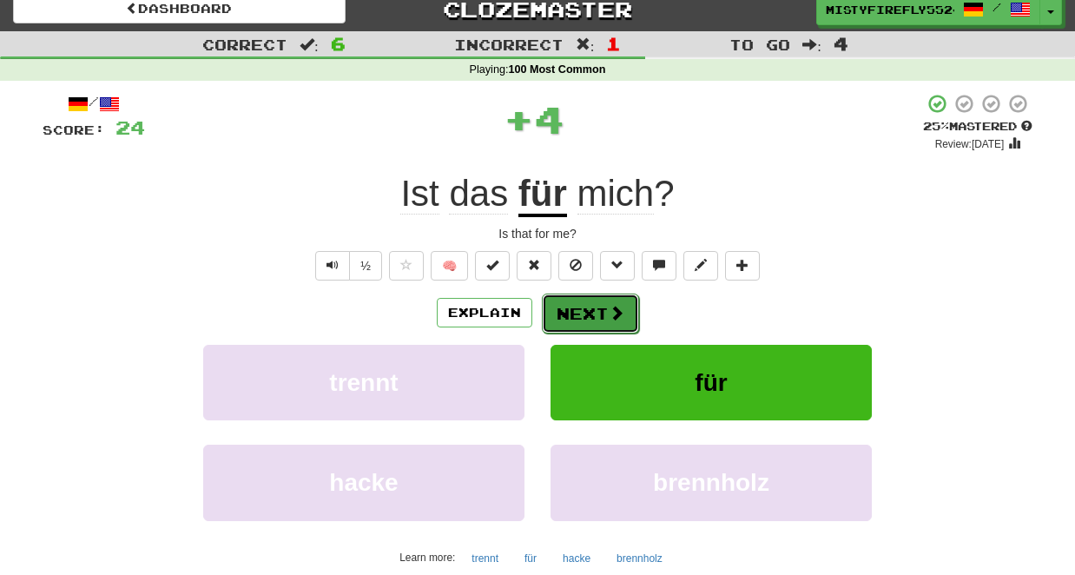
click at [573, 306] on button "Next" at bounding box center [590, 313] width 97 height 40
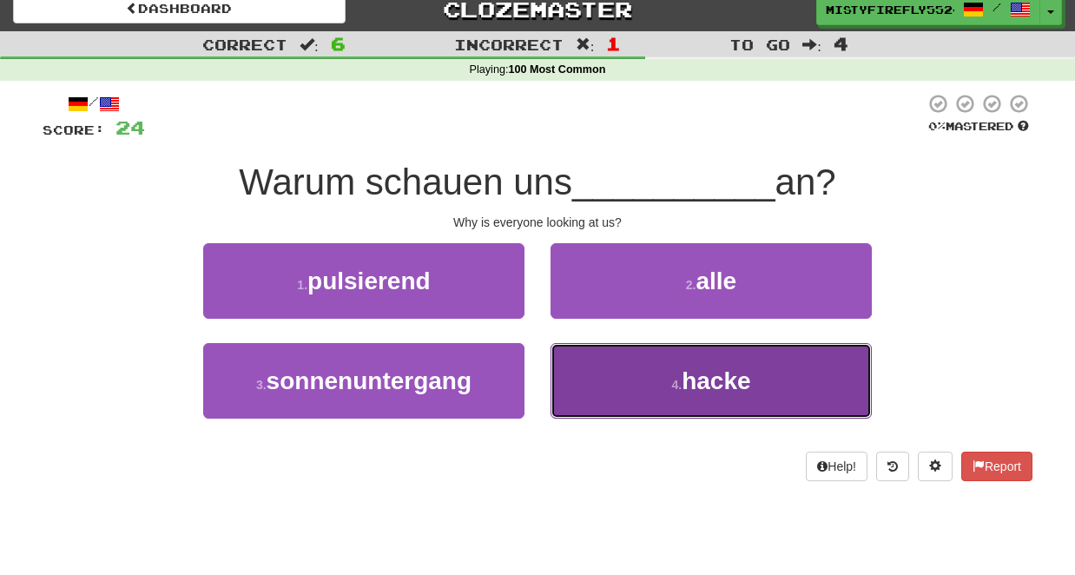
click at [692, 378] on span "hacke" at bounding box center [715, 380] width 69 height 27
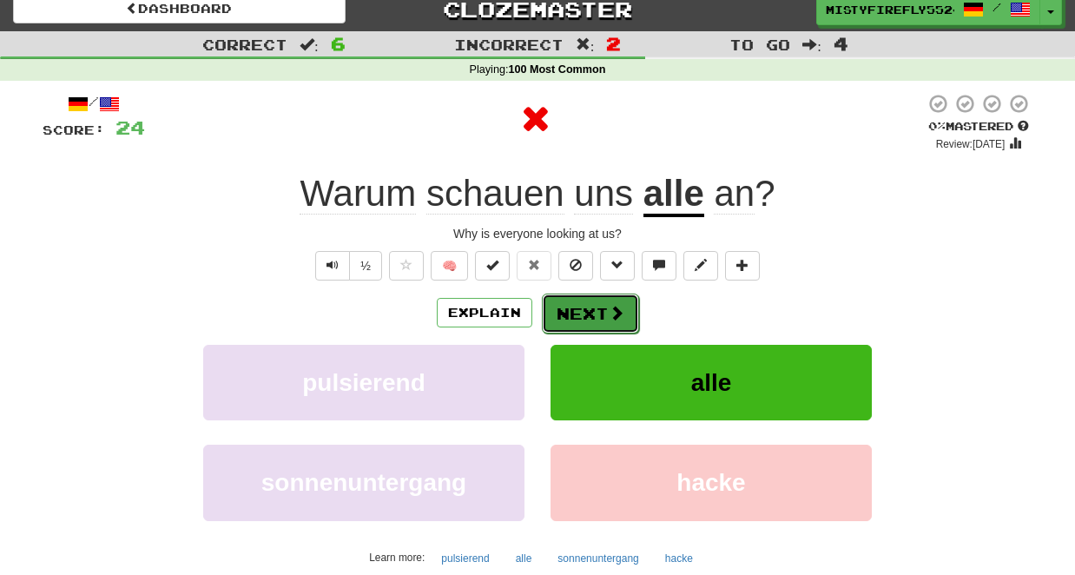
click at [605, 306] on button "Next" at bounding box center [590, 313] width 97 height 40
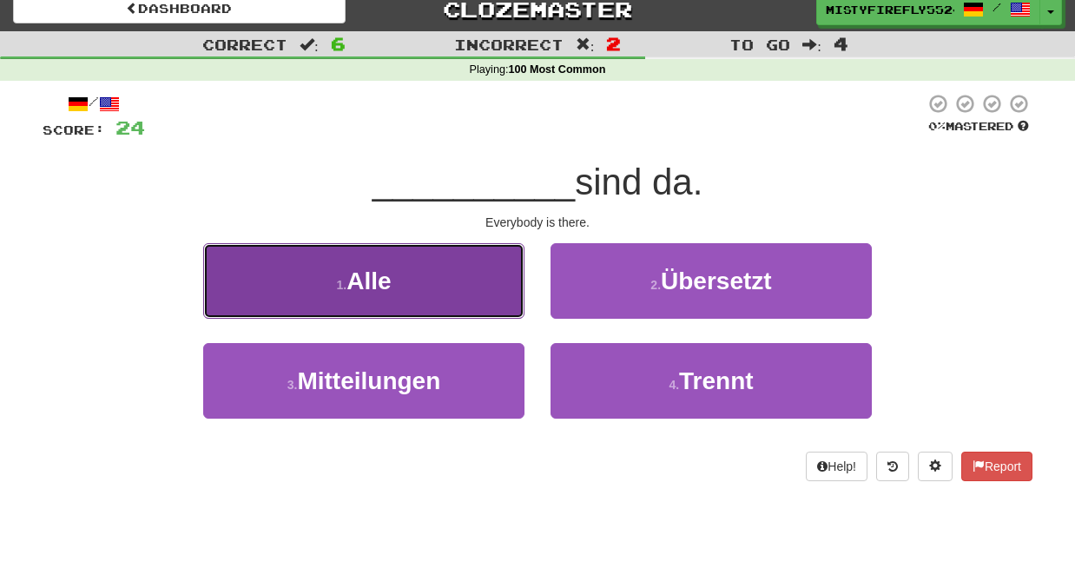
click at [399, 273] on button "1 . Alle" at bounding box center [363, 281] width 321 height 76
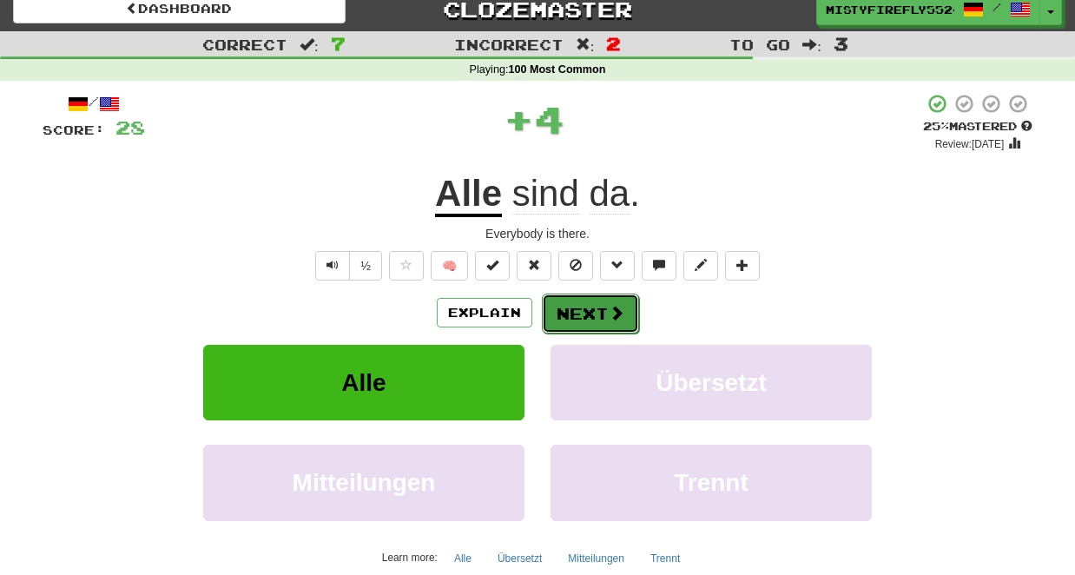
click at [605, 313] on button "Next" at bounding box center [590, 313] width 97 height 40
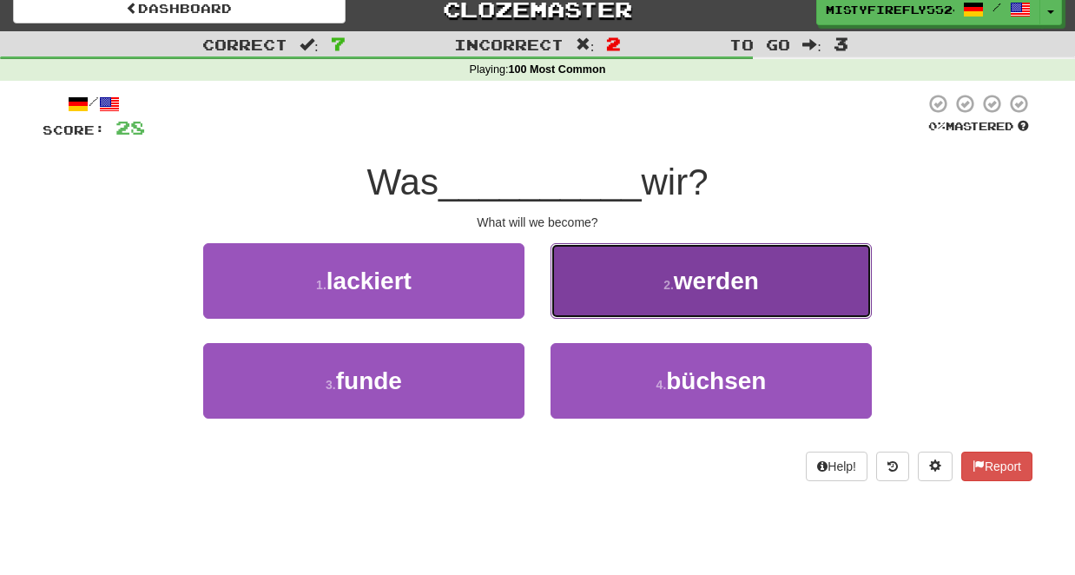
click at [727, 287] on span "werden" at bounding box center [716, 280] width 85 height 27
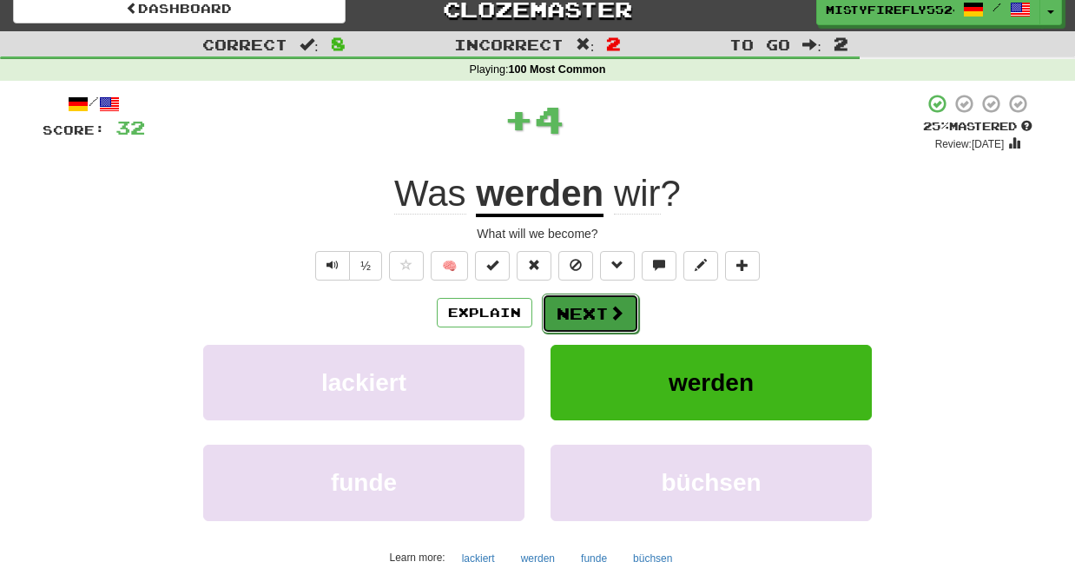
click at [593, 312] on button "Next" at bounding box center [590, 313] width 97 height 40
